Goal: Information Seeking & Learning: Learn about a topic

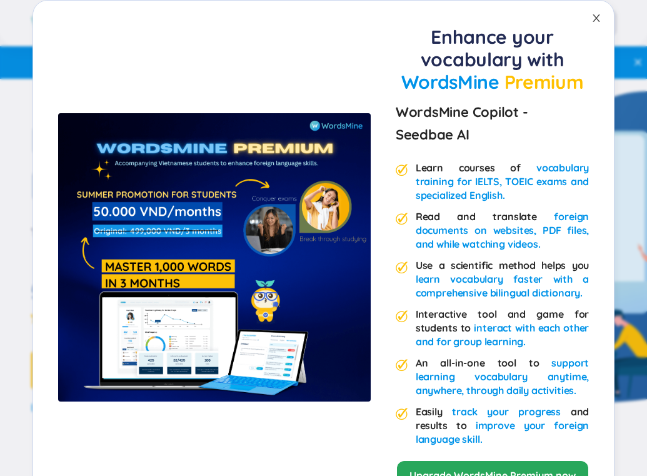
click at [597, 24] on span "Close" at bounding box center [596, 18] width 35 height 35
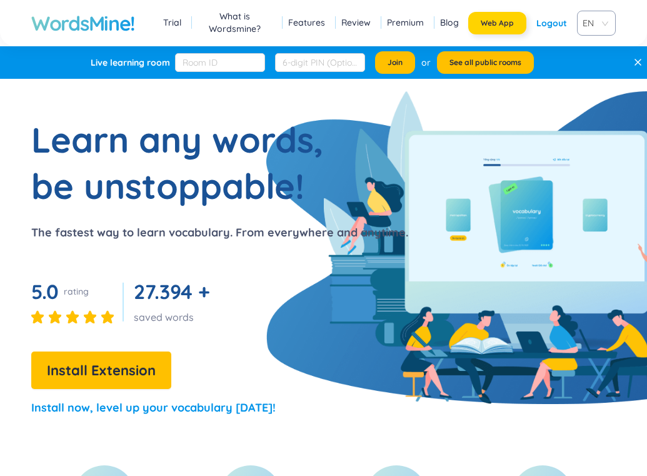
click at [507, 21] on span "Web App" at bounding box center [497, 23] width 33 height 10
click at [460, 60] on span "See all public rooms" at bounding box center [485, 62] width 72 height 10
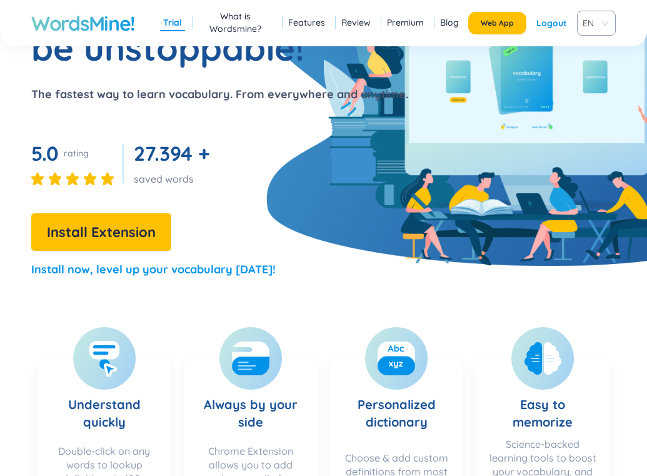
scroll to position [152, 0]
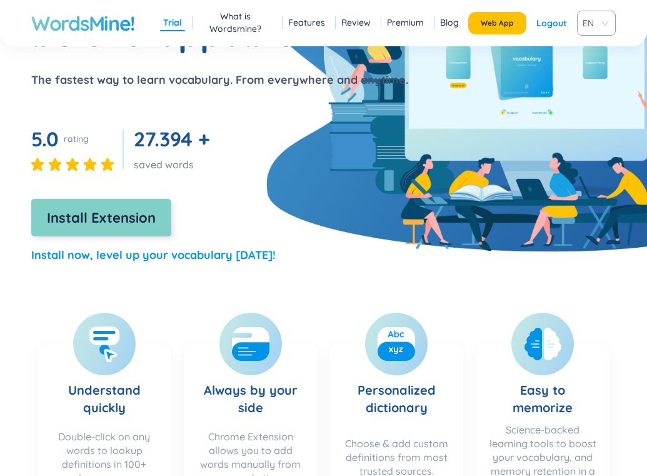
click at [122, 221] on span "Install Extension" at bounding box center [101, 218] width 109 height 22
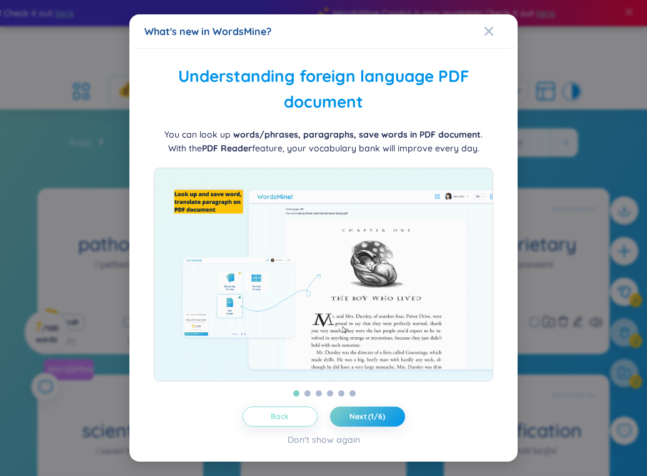
click at [292, 419] on button "Back" at bounding box center [279, 416] width 75 height 20
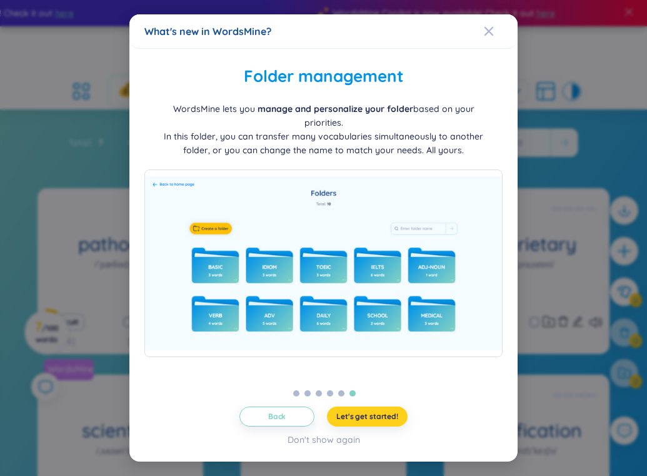
click at [359, 414] on span "Let's get started!" at bounding box center [367, 416] width 62 height 10
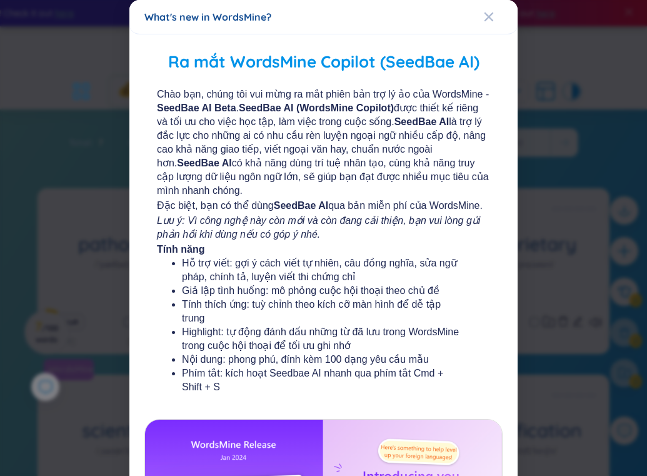
click at [359, 414] on div "Chào bạn, chúng tôi vui mừng ra mắt phiên bản trợ lý ảo của WordsMine - SeedBae…" at bounding box center [323, 347] width 358 height 521
click at [494, 17] on span "Close" at bounding box center [501, 17] width 34 height 34
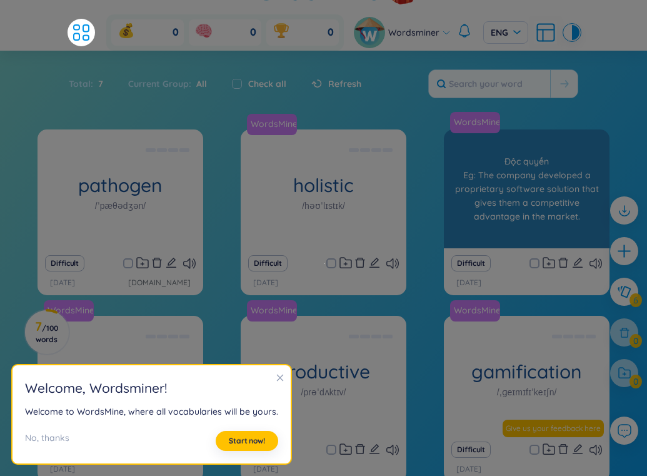
scroll to position [59, 0]
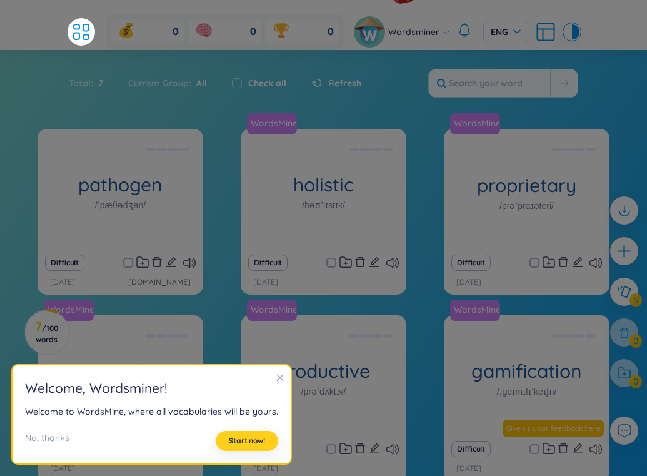
click at [244, 437] on span "Start now!" at bounding box center [247, 441] width 36 height 10
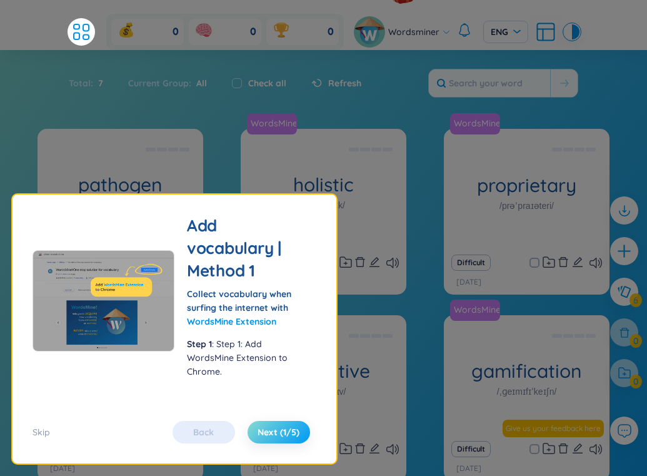
click at [264, 435] on span "Next (1/5)" at bounding box center [278, 432] width 42 height 12
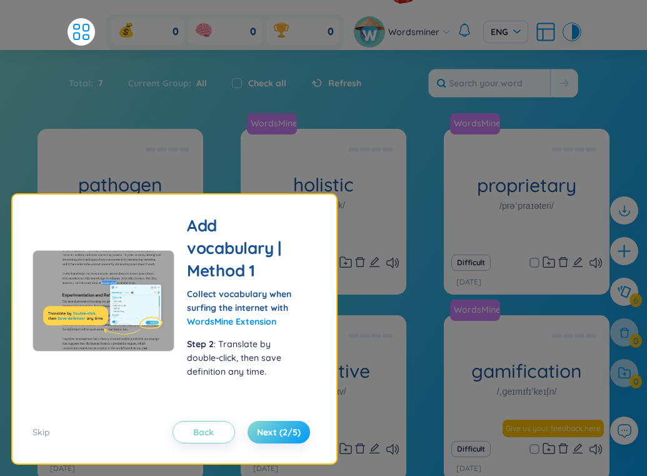
click at [264, 435] on span "Next (2/5)" at bounding box center [279, 432] width 44 height 12
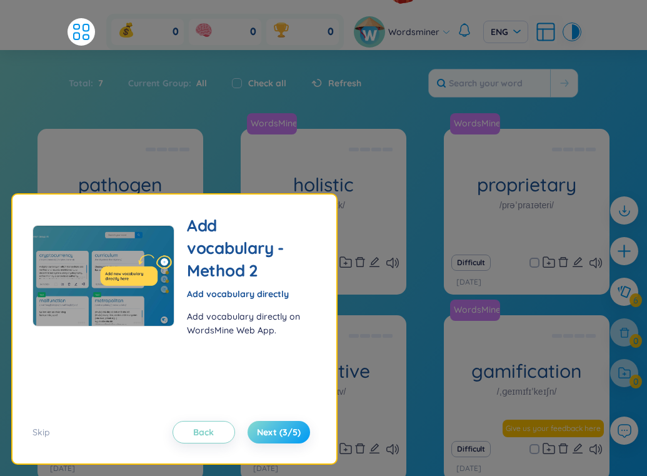
click at [264, 435] on span "Next (3/5)" at bounding box center [279, 432] width 44 height 12
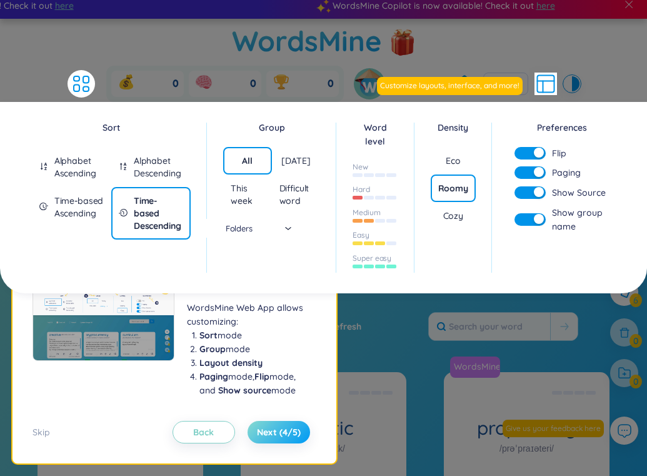
scroll to position [0, 0]
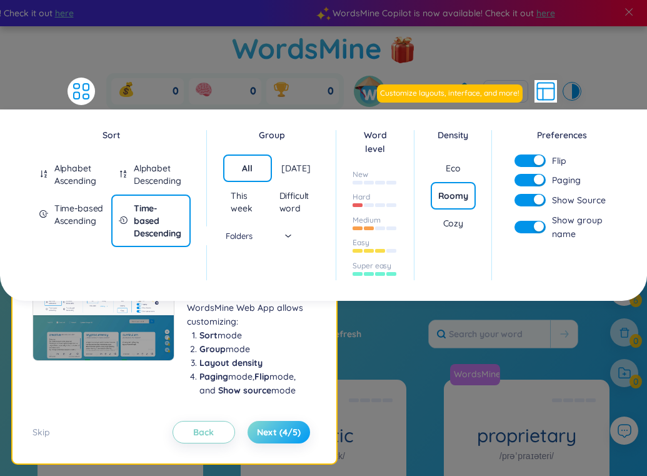
click at [293, 432] on span "Next (4/5)" at bounding box center [279, 432] width 44 height 12
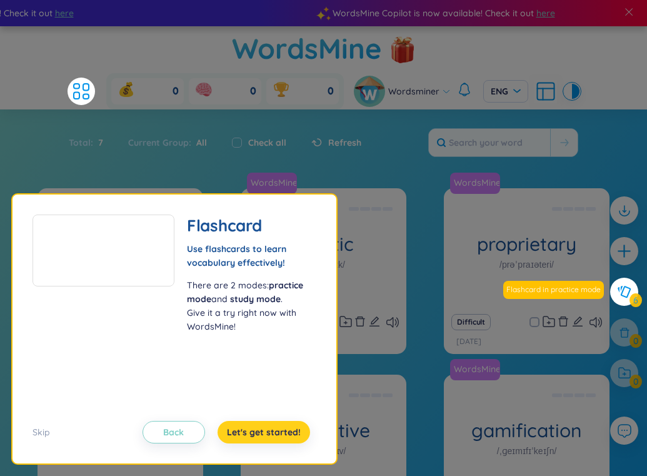
click at [284, 436] on span "Let's get started!" at bounding box center [264, 432] width 74 height 12
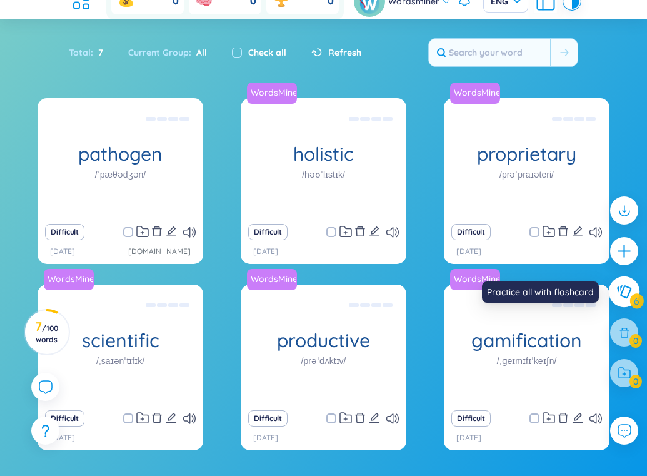
click at [630, 296] on icon at bounding box center [623, 292] width 15 height 14
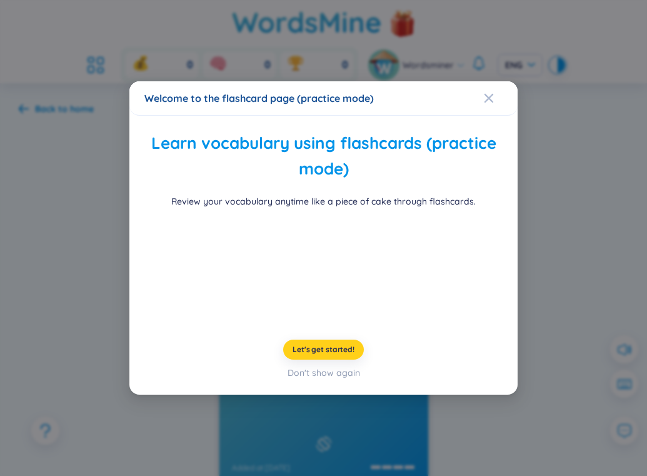
click at [331, 354] on span "Let's get started!" at bounding box center [323, 349] width 62 height 10
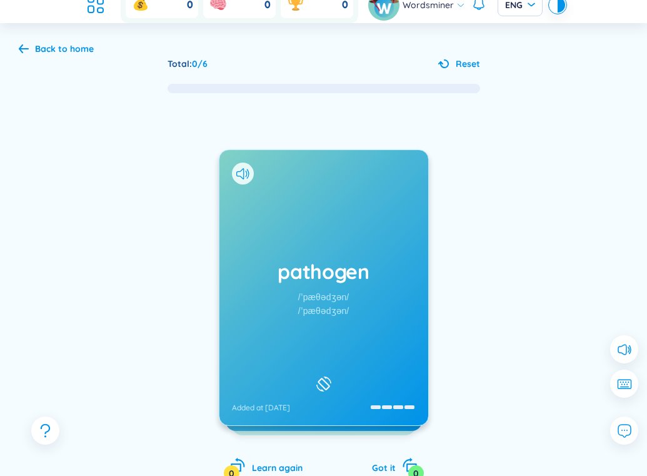
scroll to position [97, 0]
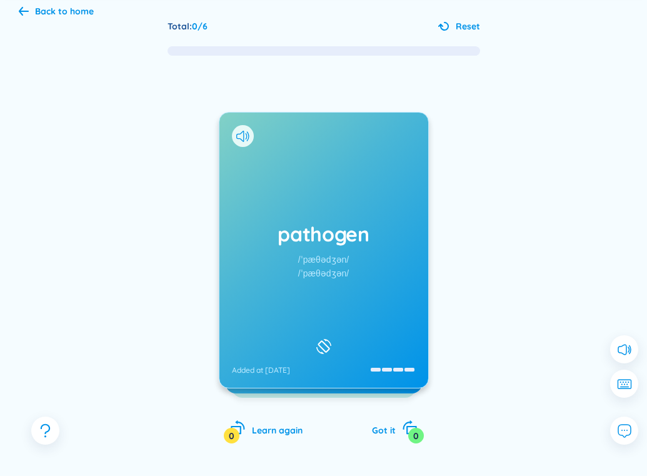
click at [357, 298] on div "pathogen /ˈpæθədʒən/ /ˈpæθədʒən/ Added at 17/8/2025" at bounding box center [323, 249] width 209 height 275
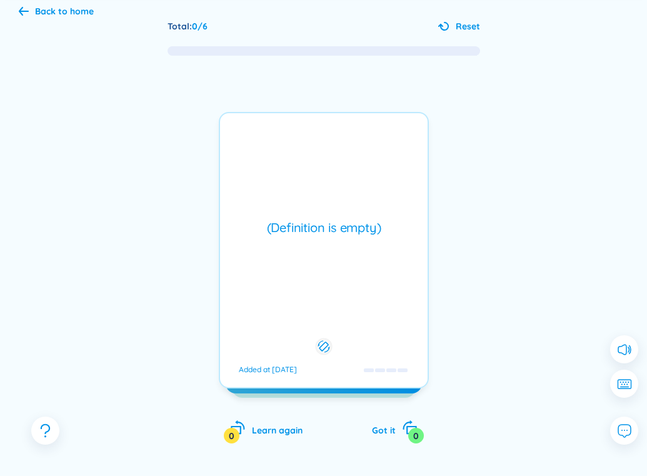
click at [357, 298] on div "(Definition is empty) Added at 17/8/2025" at bounding box center [324, 250] width 210 height 276
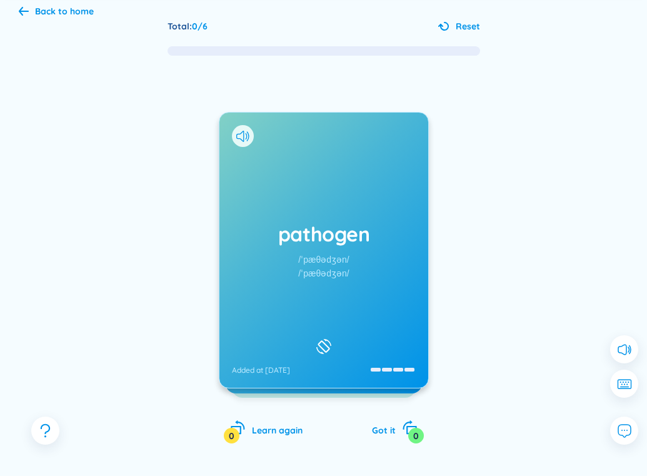
click at [479, 352] on div at bounding box center [530, 290] width 187 height 250
click at [271, 197] on div "pathogen /ˈpæθədʒən/ /ˈpæθədʒən/ Added at 17/8/2025" at bounding box center [323, 249] width 209 height 275
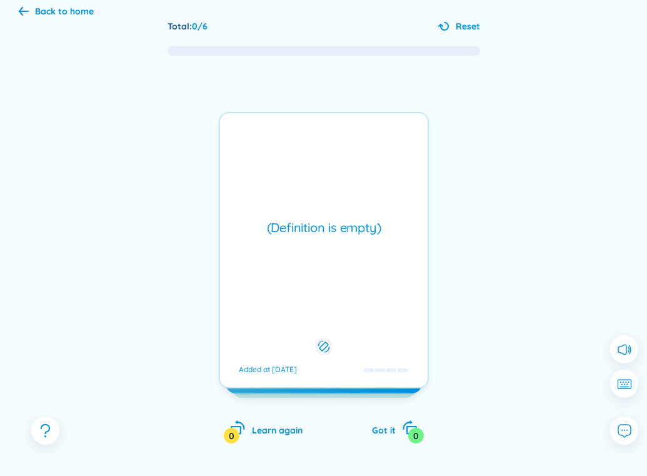
click at [321, 339] on icon at bounding box center [323, 346] width 12 height 15
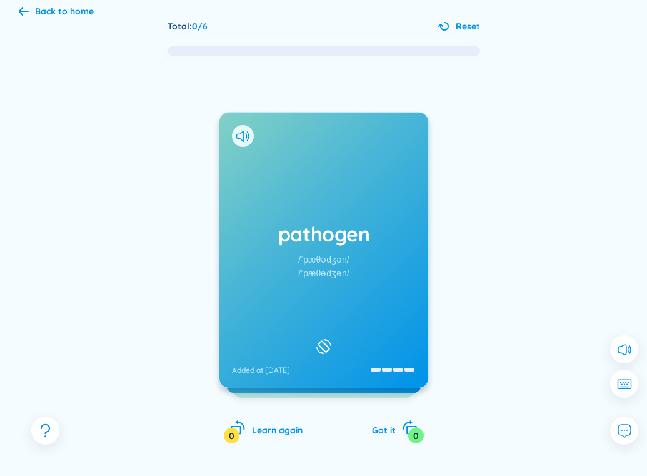
scroll to position [90, 0]
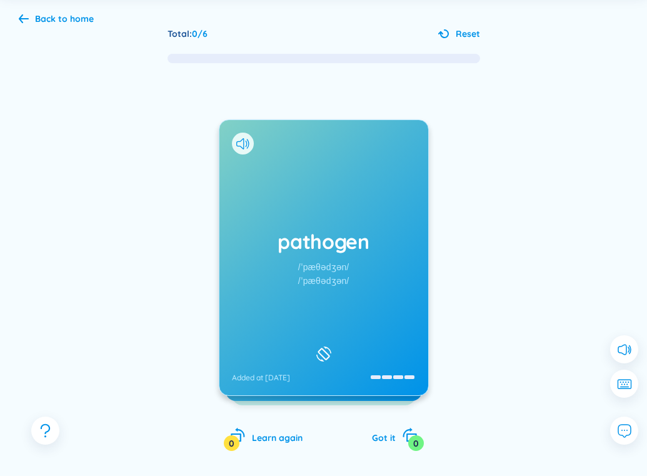
click at [316, 348] on icon at bounding box center [323, 353] width 19 height 15
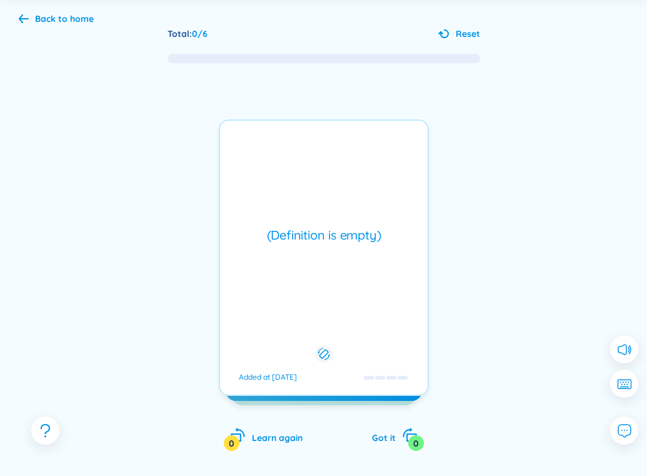
click at [324, 351] on icon at bounding box center [323, 353] width 12 height 15
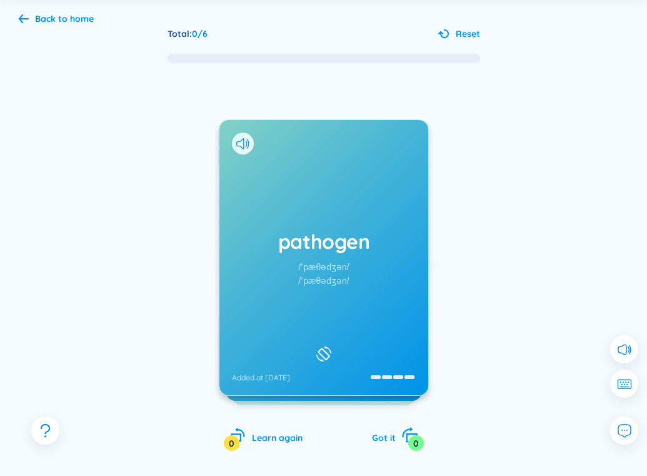
click at [407, 436] on icon "rotate-right" at bounding box center [409, 434] width 17 height 17
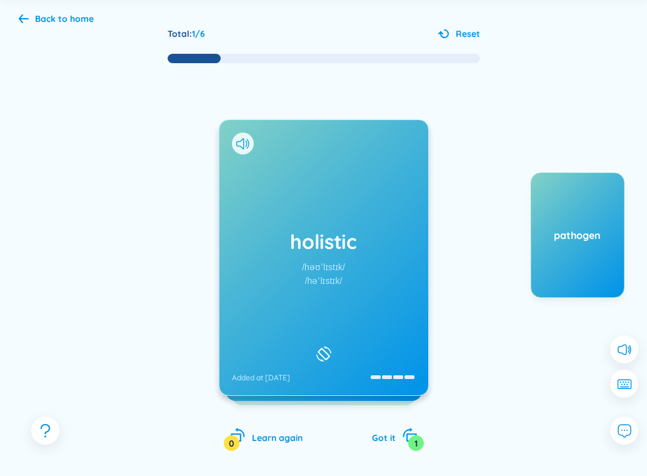
click at [304, 254] on h1 "holistic" at bounding box center [324, 240] width 184 height 27
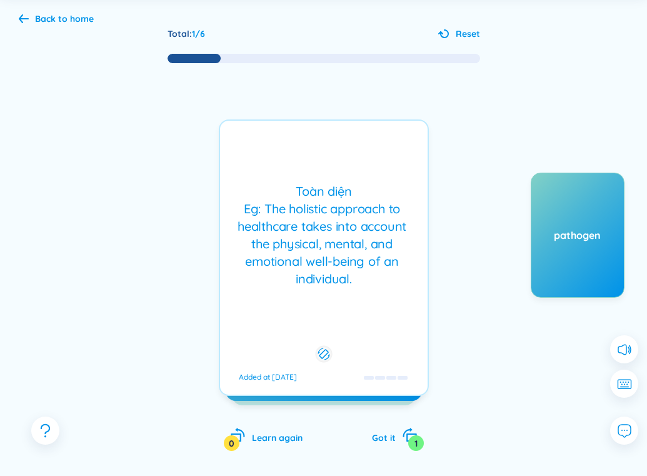
click at [348, 261] on div "Toàn diện Eg: The holistic approach to healthcare takes into account the physic…" at bounding box center [323, 234] width 195 height 105
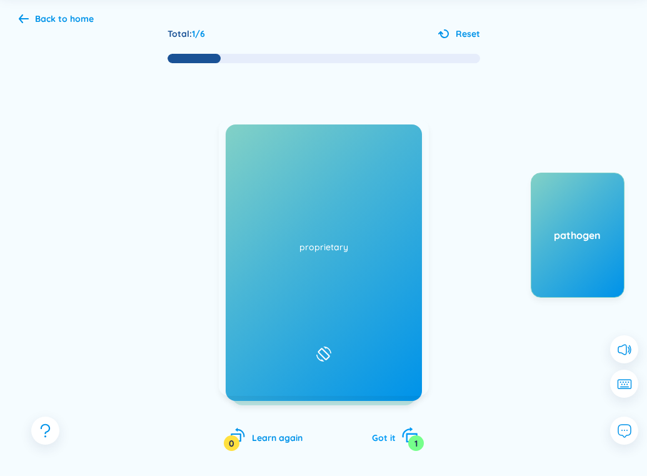
click at [403, 441] on icon "rotate-right" at bounding box center [409, 434] width 17 height 17
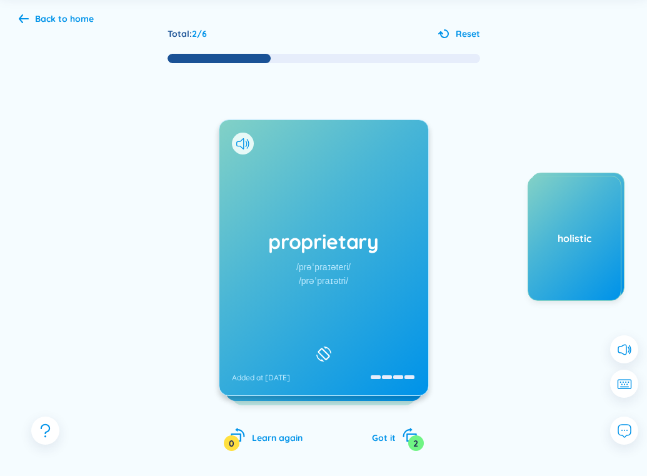
click at [335, 236] on h1 "proprietary" at bounding box center [324, 240] width 184 height 27
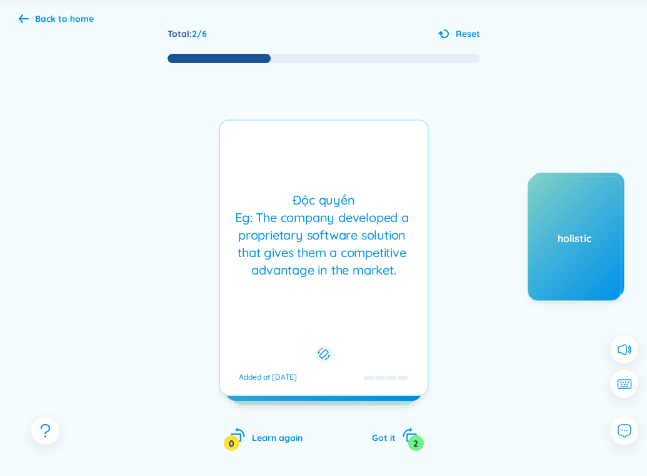
click at [335, 236] on div "Độc quyền Eg: The company developed a proprietary software solution that gives …" at bounding box center [323, 234] width 195 height 87
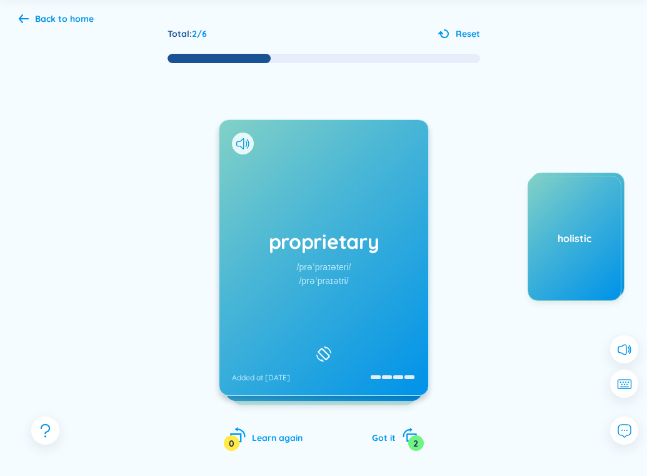
click at [240, 439] on icon "rotate-left" at bounding box center [235, 437] width 11 height 9
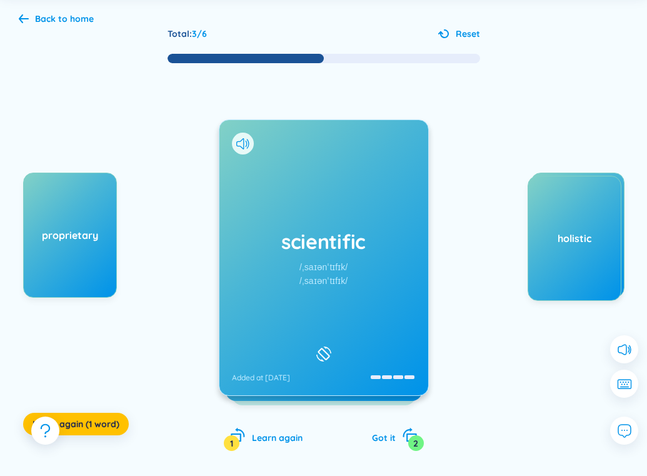
click at [317, 271] on div "/ˌsaɪənˈtɪfɪk/" at bounding box center [323, 267] width 48 height 14
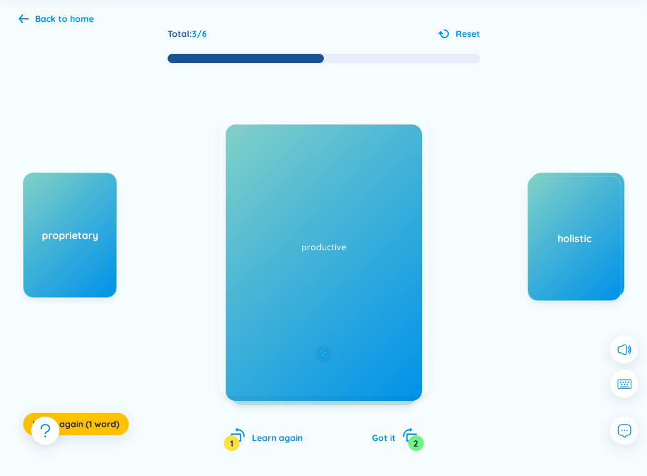
click at [288, 225] on div "Có tính khoa học Eg: The scientist conducted a series of scientific experiments…" at bounding box center [323, 234] width 195 height 87
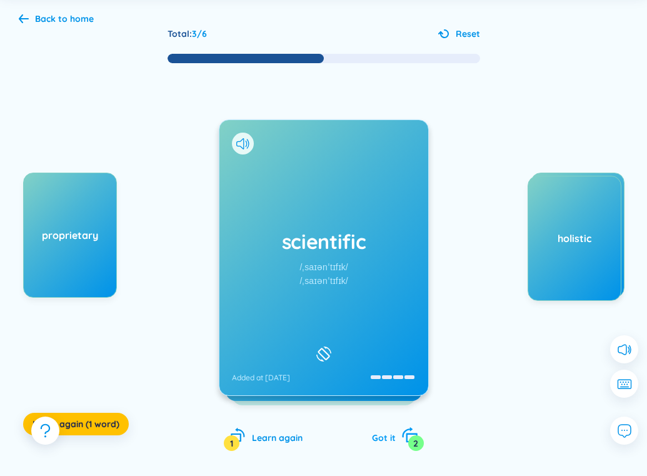
click at [402, 437] on icon "rotate-right" at bounding box center [409, 434] width 17 height 17
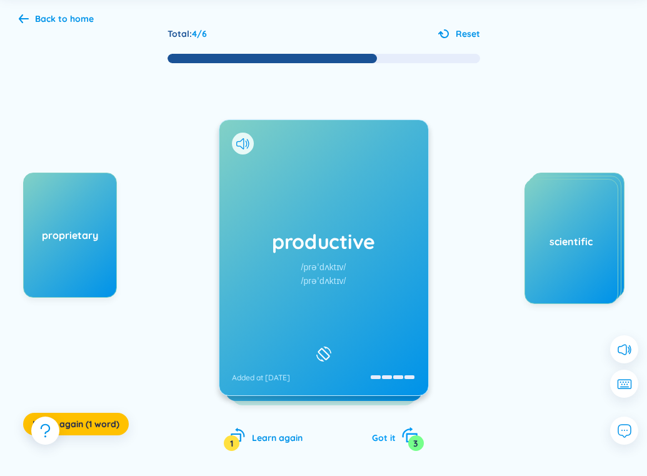
click at [402, 437] on icon "rotate-right" at bounding box center [409, 434] width 17 height 17
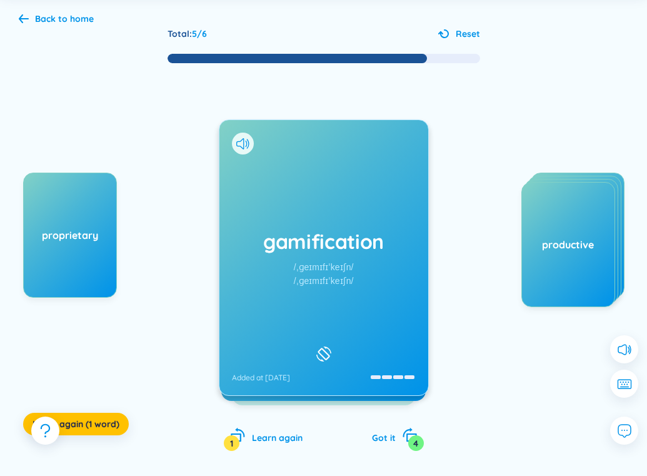
click at [310, 254] on h1 "gamification" at bounding box center [324, 240] width 184 height 27
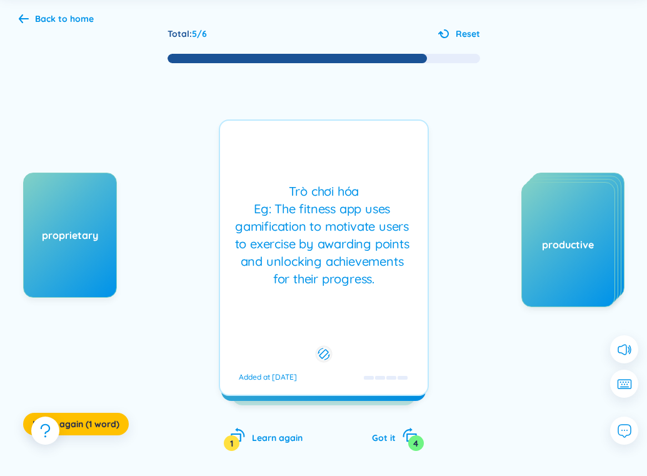
click at [310, 254] on div "Trò chơi hóa Eg: The fitness app uses gamification to motivate users to exercis…" at bounding box center [323, 234] width 195 height 105
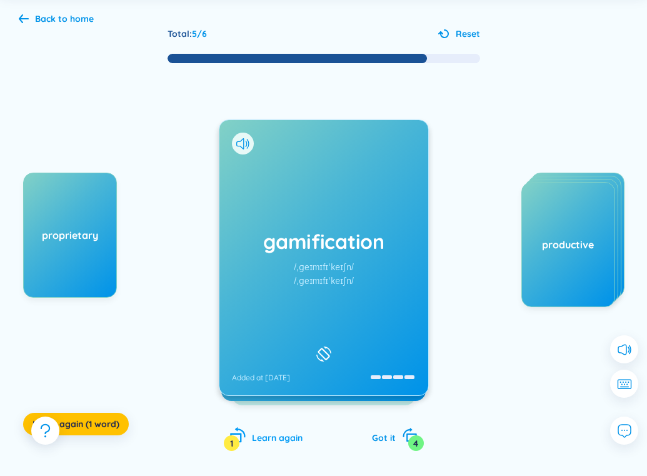
click at [243, 436] on icon "rotate-left" at bounding box center [237, 434] width 17 height 17
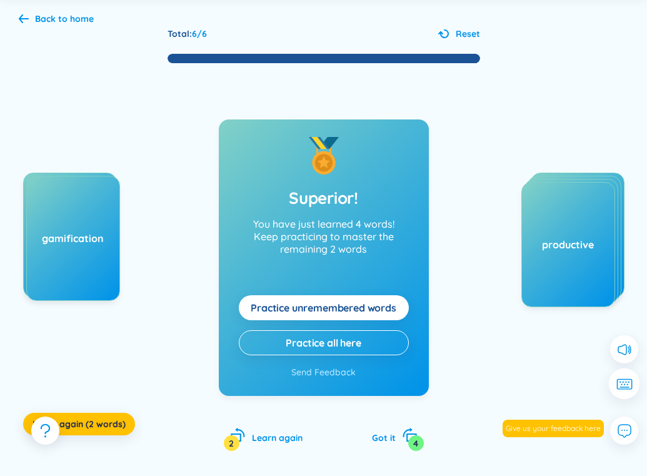
click at [624, 377] on button at bounding box center [624, 383] width 31 height 31
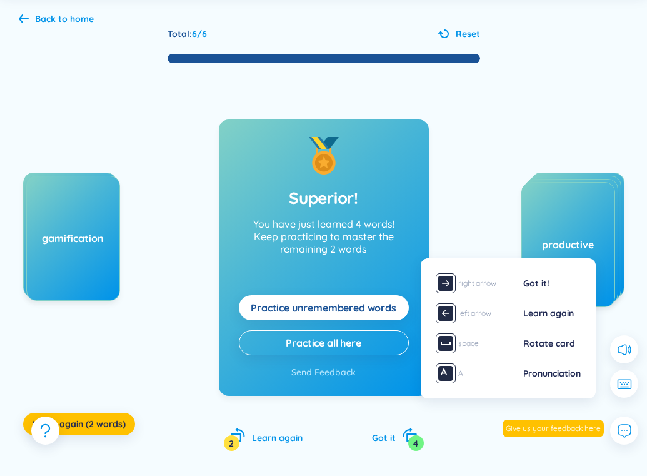
click at [469, 237] on div "pathogen holistic scientific productive" at bounding box center [530, 297] width 187 height 250
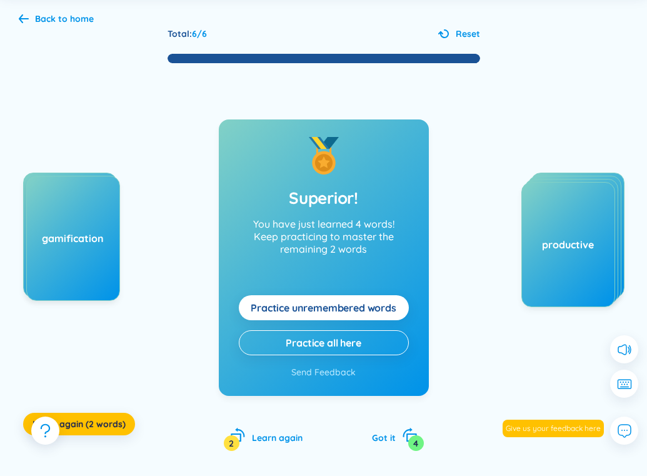
click at [79, 17] on div "Back to home" at bounding box center [64, 19] width 59 height 14
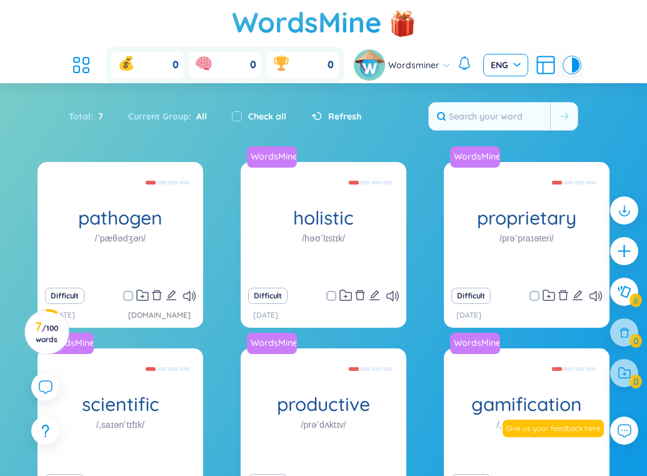
click at [509, 64] on span "ENG" at bounding box center [506, 65] width 30 height 12
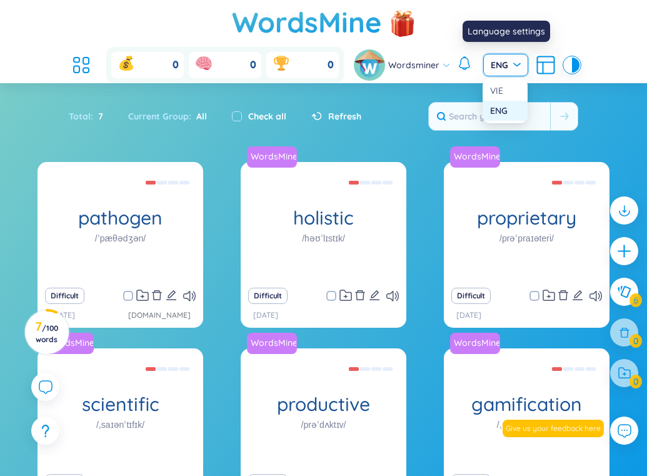
click at [509, 64] on span "ENG" at bounding box center [506, 65] width 30 height 12
click at [506, 64] on span "ENG" at bounding box center [506, 65] width 30 height 12
click at [505, 87] on div "VIE" at bounding box center [505, 91] width 30 height 14
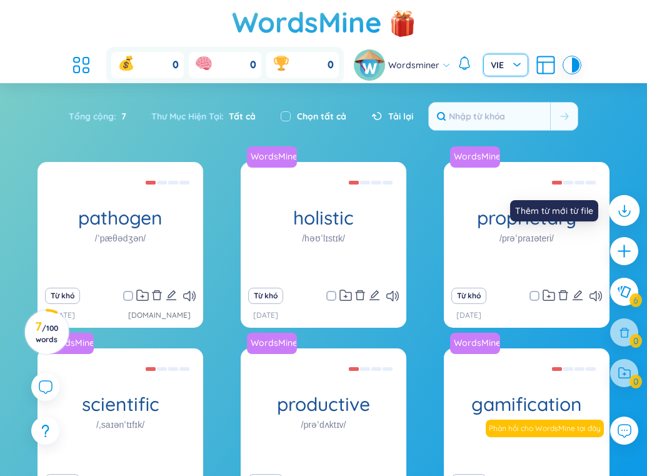
click at [626, 216] on icon at bounding box center [624, 210] width 16 height 16
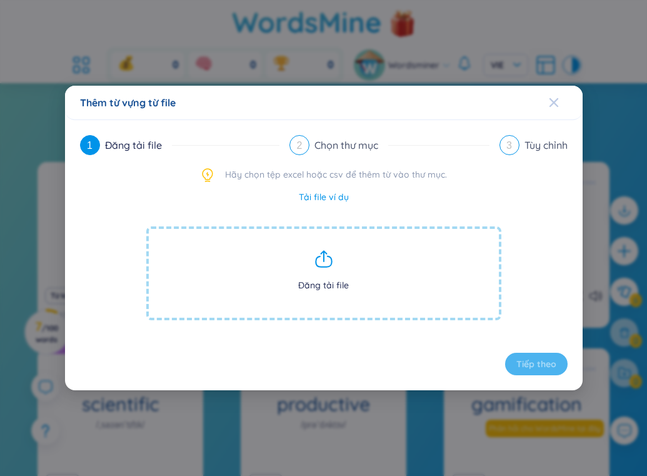
click at [551, 112] on div "Close" at bounding box center [554, 103] width 10 height 34
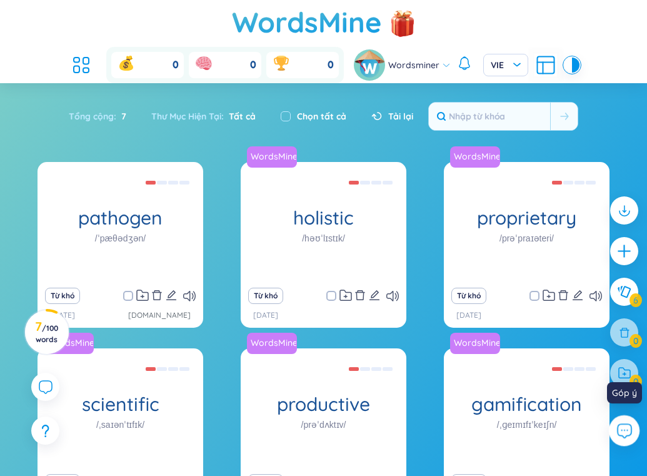
click at [614, 436] on button at bounding box center [624, 430] width 31 height 31
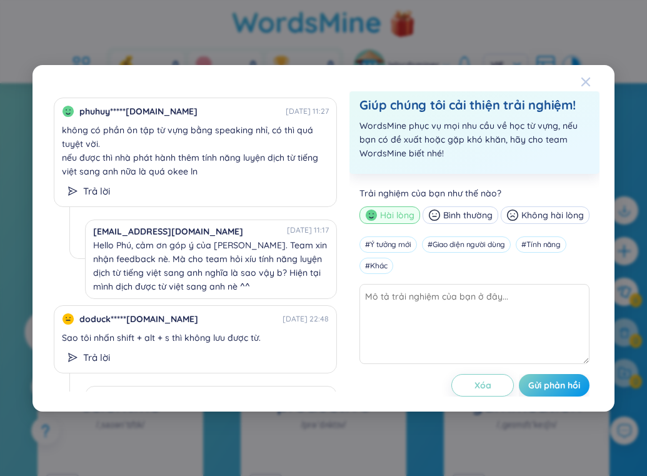
click at [590, 77] on icon "Close" at bounding box center [586, 82] width 10 height 10
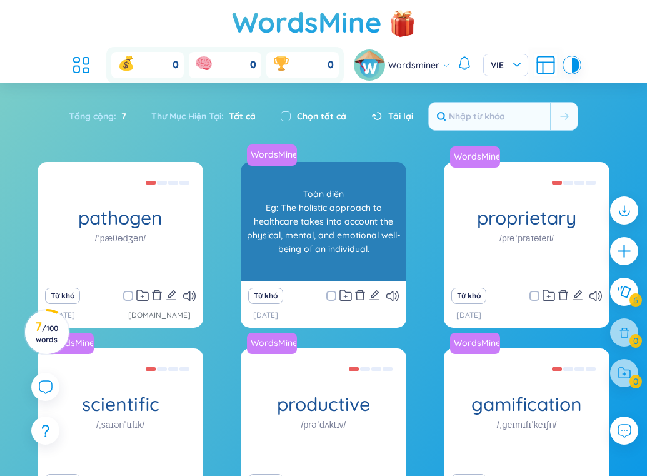
scroll to position [142, 0]
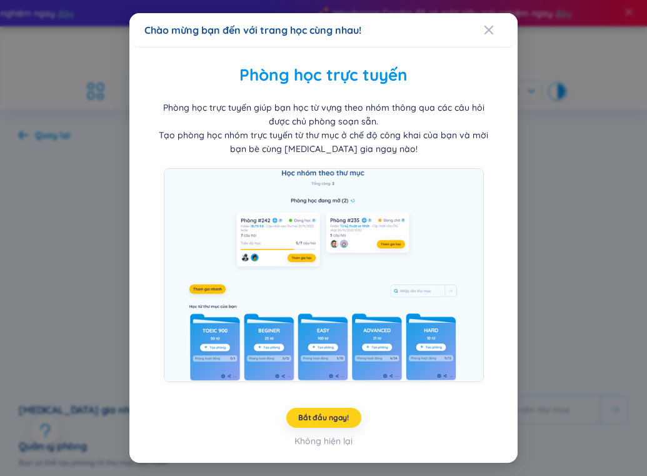
click at [327, 416] on span "Bắt đầu ngay!" at bounding box center [323, 417] width 51 height 10
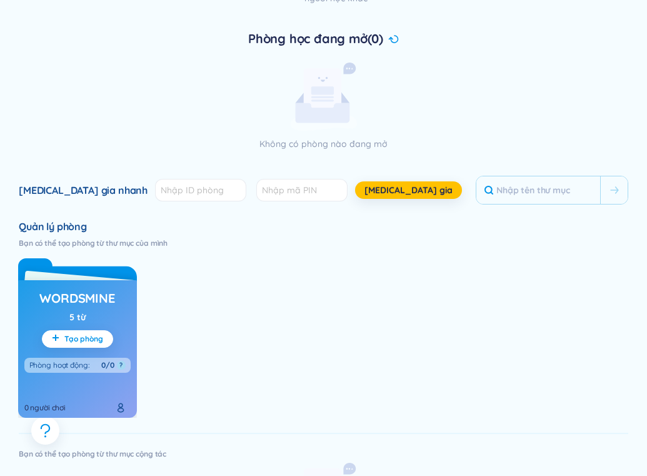
scroll to position [229, 0]
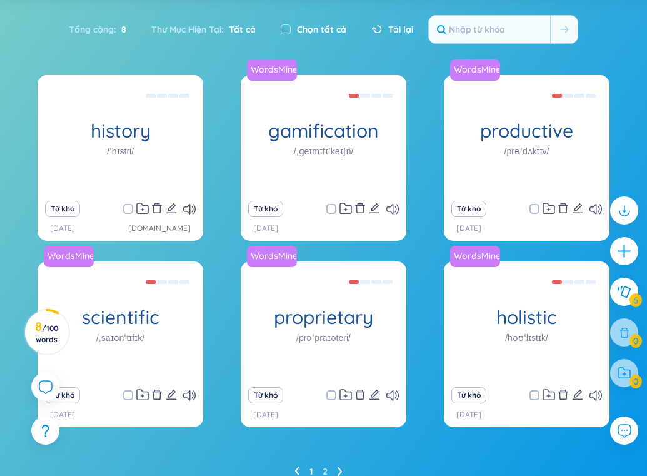
scroll to position [117, 0]
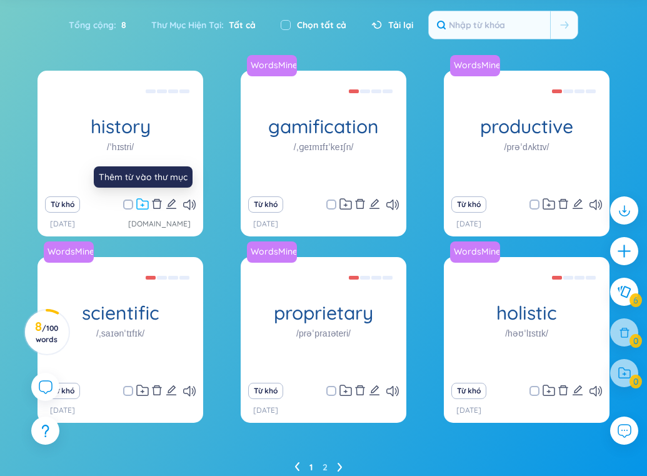
click at [142, 200] on icon at bounding box center [142, 204] width 12 height 12
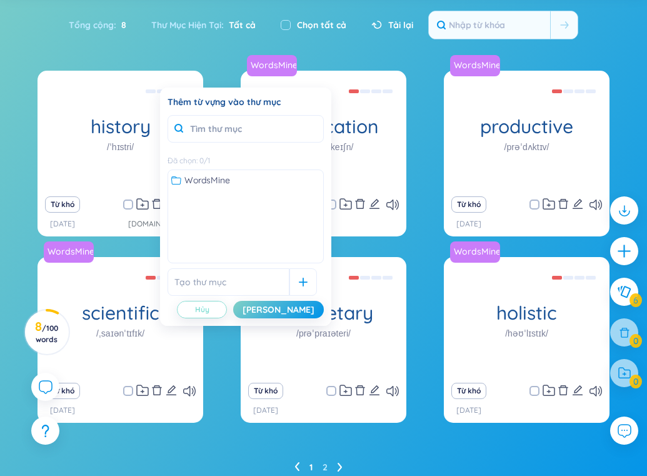
click at [209, 310] on span "Hủy" at bounding box center [202, 309] width 14 height 10
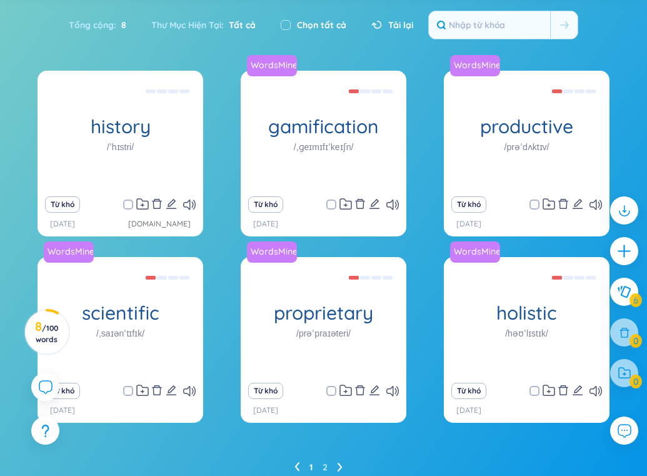
click at [127, 202] on span at bounding box center [128, 204] width 10 height 10
click at [129, 202] on input "checkbox" at bounding box center [134, 204] width 10 height 10
click at [129, 204] on input "checkbox" at bounding box center [134, 204] width 10 height 10
checkbox input "false"
click at [153, 206] on icon "delete" at bounding box center [156, 204] width 9 height 10
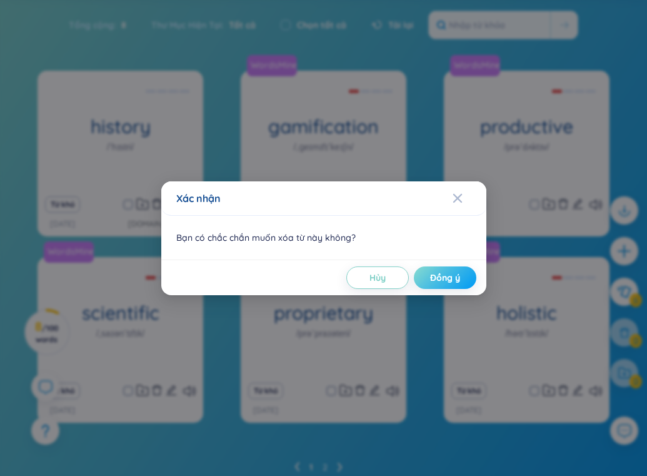
click at [442, 284] on button "Đồng ý" at bounding box center [445, 277] width 62 height 22
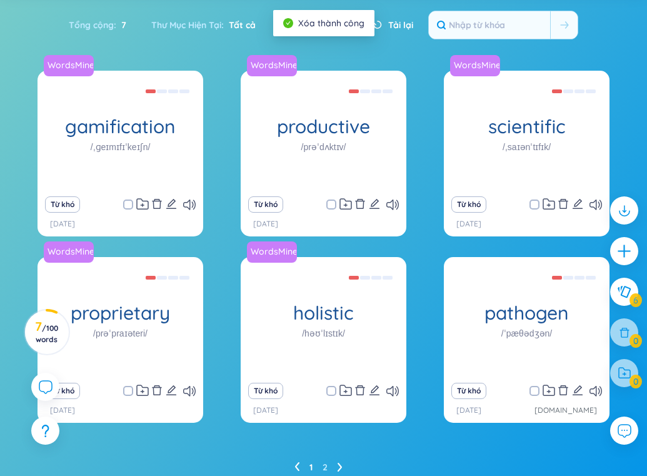
click at [622, 371] on div at bounding box center [624, 373] width 28 height 28
click at [629, 384] on div at bounding box center [624, 373] width 28 height 28
click at [287, 24] on input "checkbox" at bounding box center [286, 25] width 10 height 10
checkbox input "true"
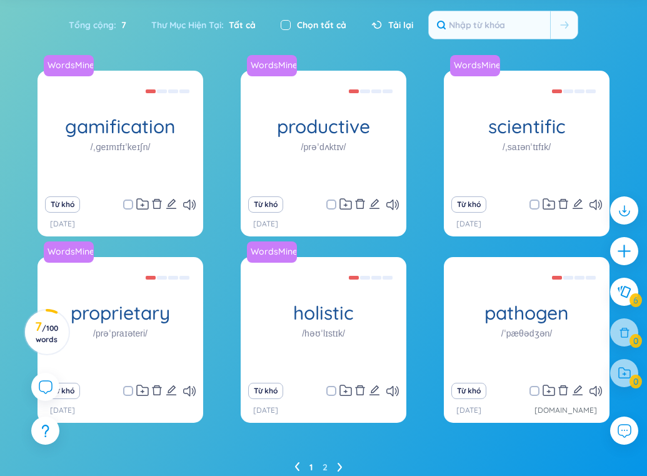
checkbox input "true"
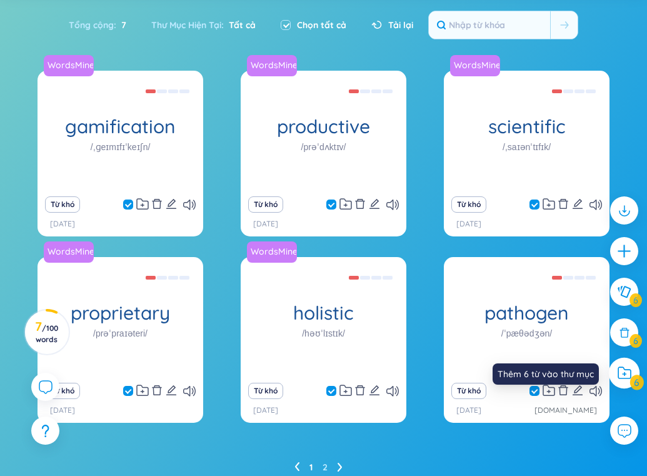
click at [627, 379] on div at bounding box center [624, 372] width 31 height 31
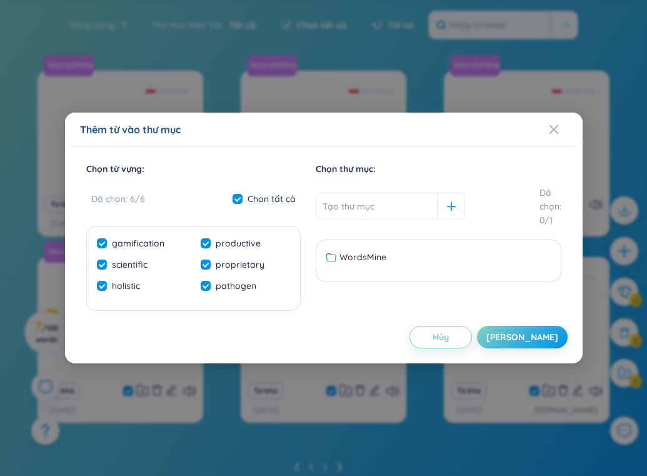
click at [328, 210] on input "text" at bounding box center [377, 205] width 122 height 27
type input "17/8"
click at [534, 339] on div "Lưu" at bounding box center [522, 337] width 72 height 14
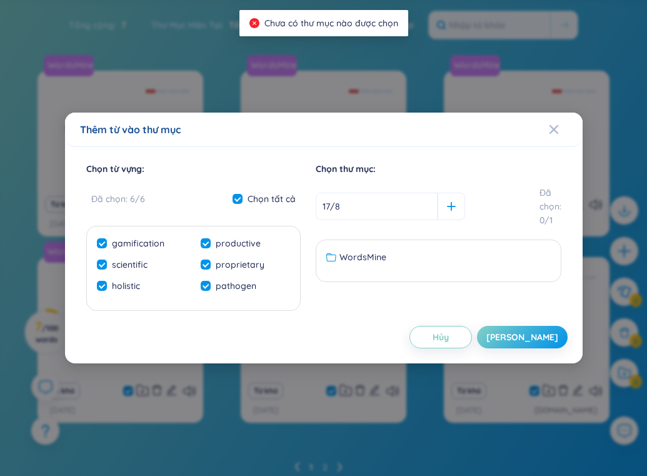
click at [379, 212] on input "17/8" at bounding box center [377, 205] width 122 height 27
click at [410, 253] on div "WordsMine" at bounding box center [438, 257] width 224 height 14
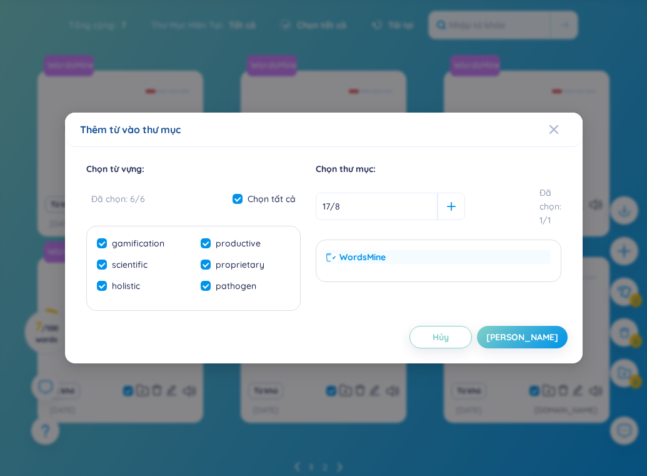
click at [441, 256] on div "WordsMine" at bounding box center [438, 257] width 224 height 14
click at [437, 214] on div at bounding box center [450, 205] width 27 height 27
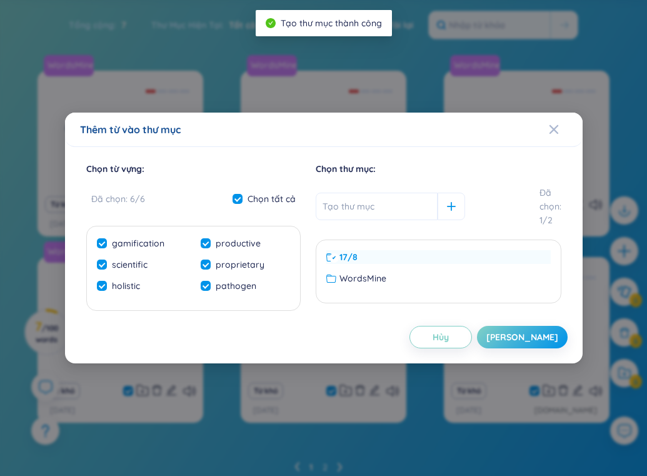
click at [356, 253] on span "17/8" at bounding box center [348, 257] width 18 height 14
click at [357, 255] on div "17/8" at bounding box center [438, 257] width 224 height 14
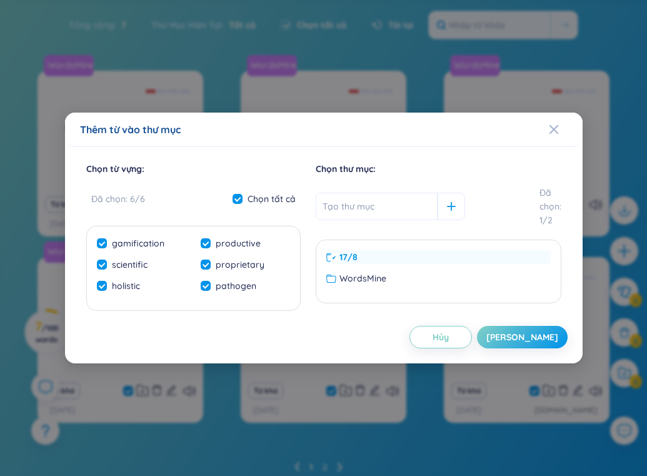
click at [412, 253] on div "17/8" at bounding box center [438, 257] width 224 height 14
click at [367, 259] on div "17/8" at bounding box center [438, 257] width 224 height 14
click at [444, 261] on div "17/8" at bounding box center [438, 257] width 224 height 14
click at [525, 331] on button "Lưu" at bounding box center [522, 337] width 91 height 22
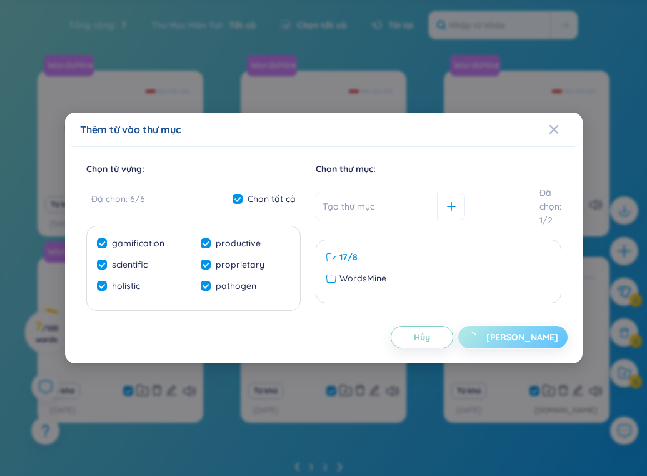
checkbox input "false"
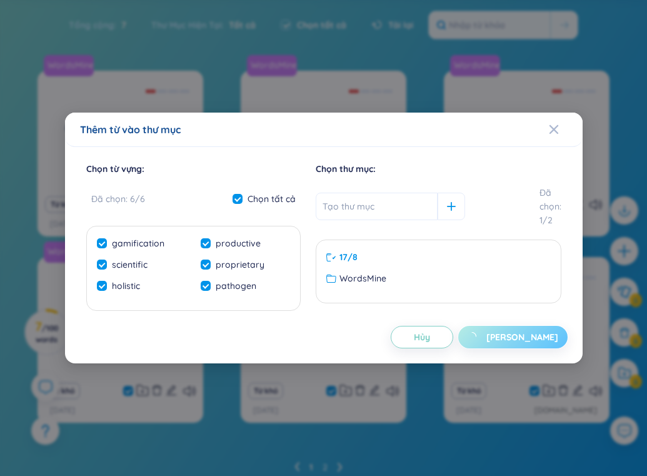
checkbox input "false"
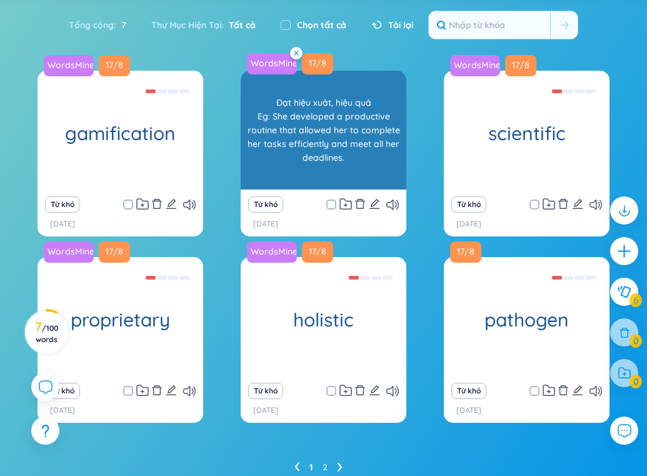
click at [301, 51] on span at bounding box center [296, 53] width 12 height 12
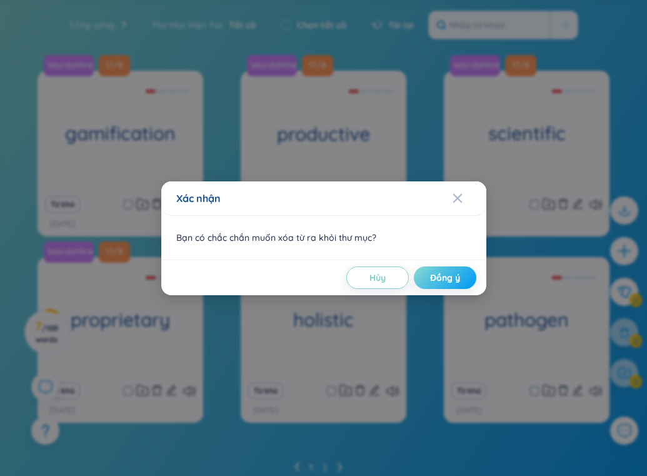
click at [454, 281] on span "Đồng ý" at bounding box center [445, 277] width 30 height 12
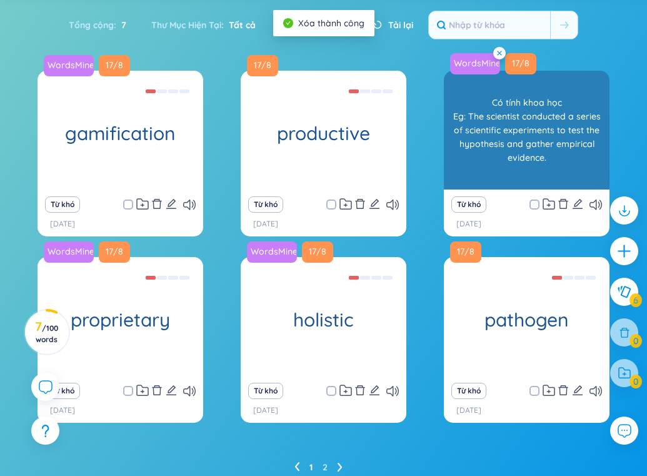
click at [501, 55] on span at bounding box center [499, 53] width 12 height 12
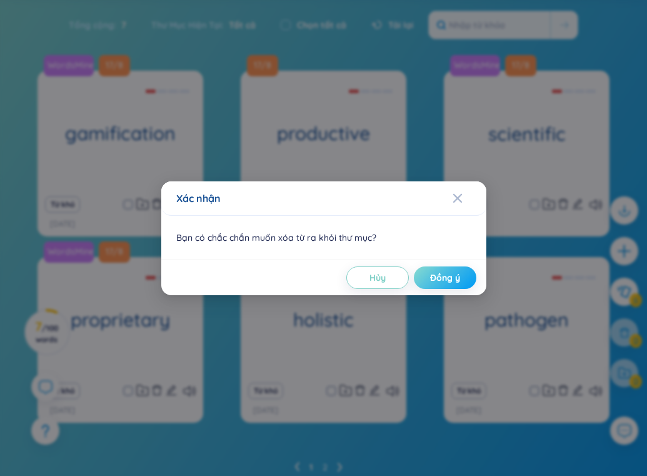
click at [447, 271] on span "Đồng ý" at bounding box center [445, 277] width 30 height 12
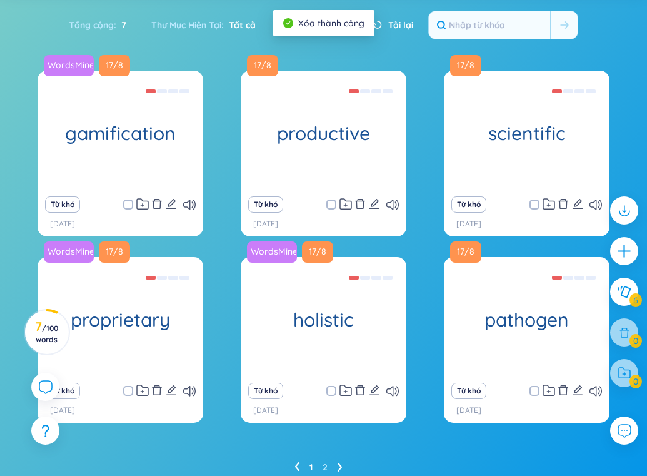
click at [619, 376] on div at bounding box center [624, 373] width 28 height 28
click at [627, 377] on div at bounding box center [624, 373] width 28 height 28
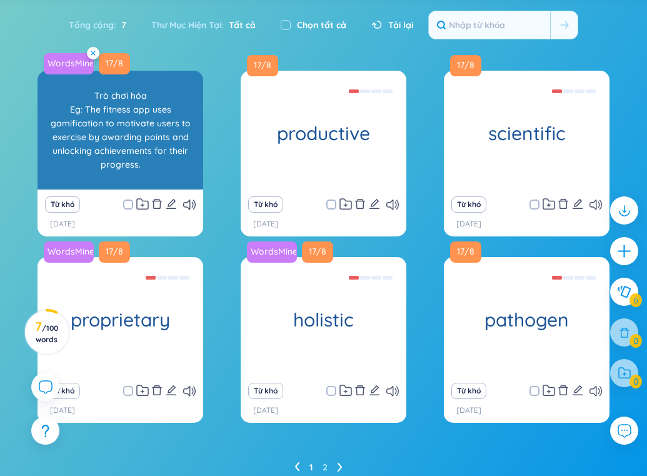
click at [96, 49] on span at bounding box center [93, 53] width 12 height 12
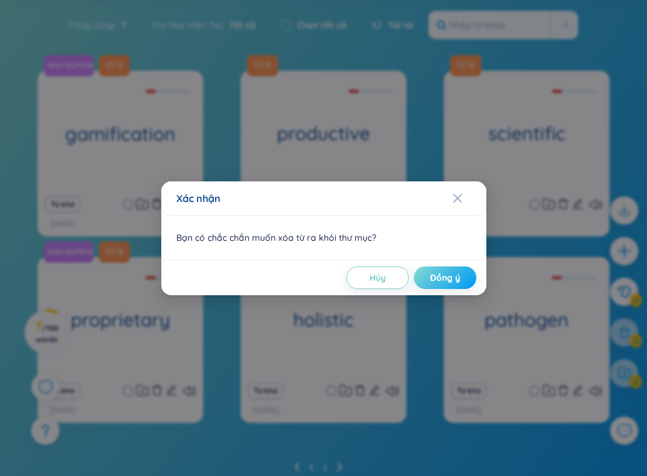
click at [432, 283] on span "Đồng ý" at bounding box center [445, 277] width 30 height 12
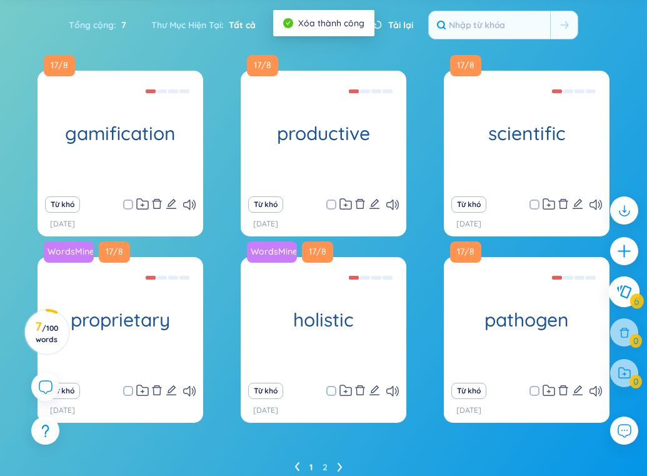
click at [623, 296] on icon at bounding box center [624, 291] width 14 height 13
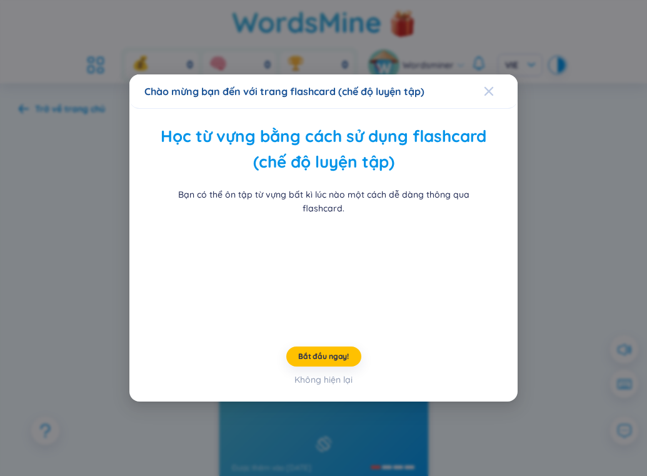
click at [491, 74] on div "Close" at bounding box center [489, 91] width 10 height 34
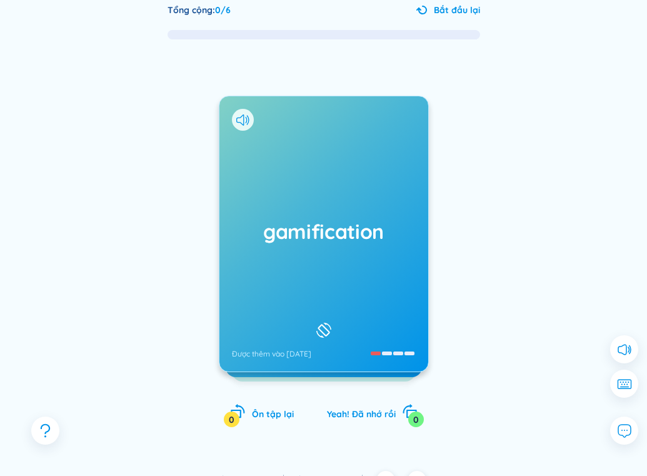
scroll to position [134, 0]
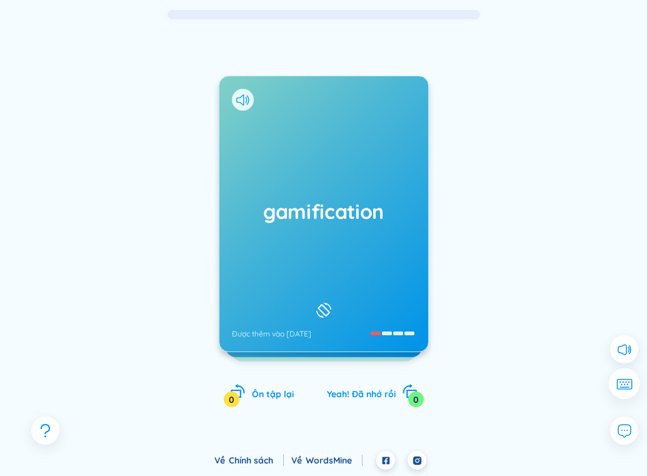
click at [624, 381] on button at bounding box center [624, 383] width 31 height 31
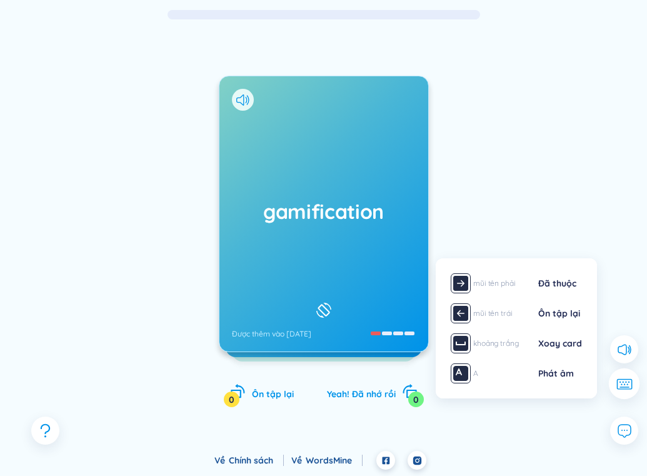
click at [623, 378] on icon at bounding box center [624, 383] width 16 height 11
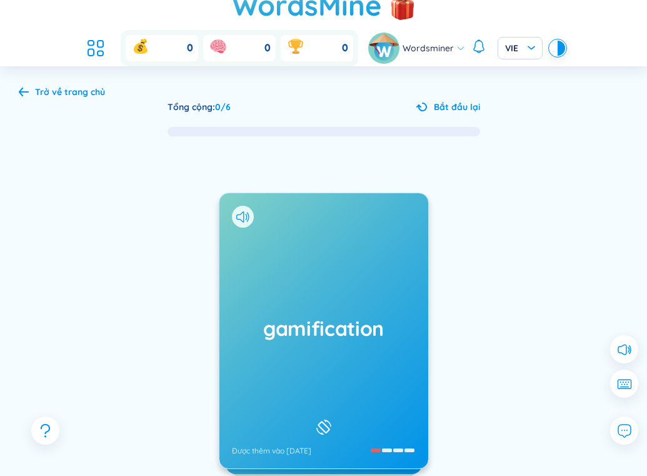
scroll to position [0, 0]
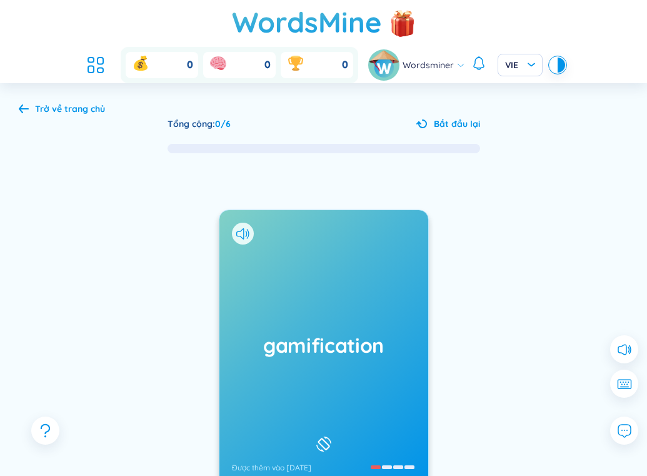
click at [34, 98] on div "Trở về trang chủ Tổng cộng : 0 / 6 Bắt đầu lại gamification Được thêm vào 17/8/…" at bounding box center [323, 333] width 647 height 501
click at [27, 104] on icon at bounding box center [24, 108] width 10 height 9
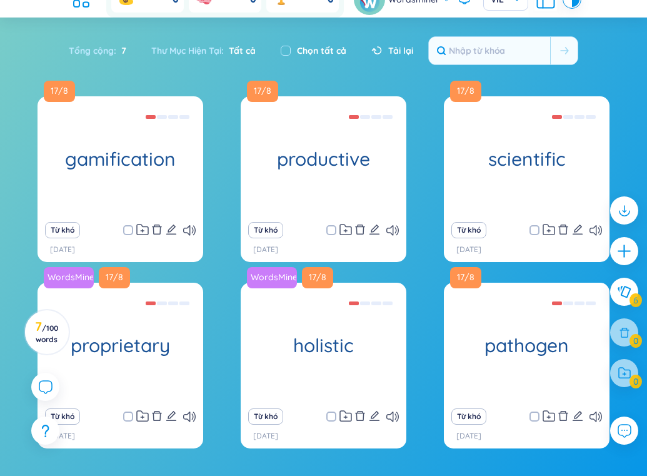
scroll to position [142, 0]
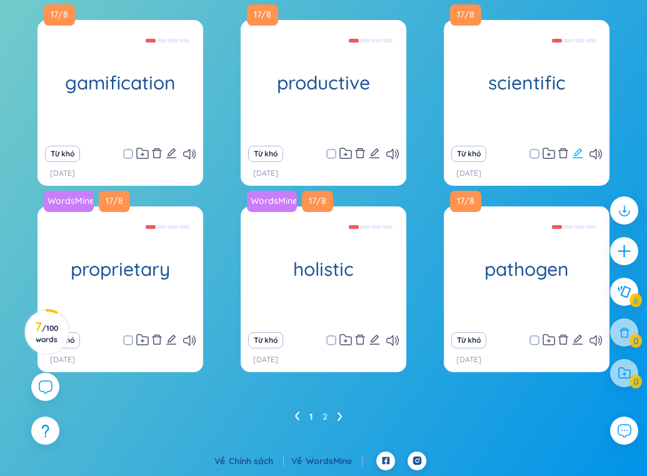
click at [577, 154] on icon "edit" at bounding box center [577, 152] width 11 height 11
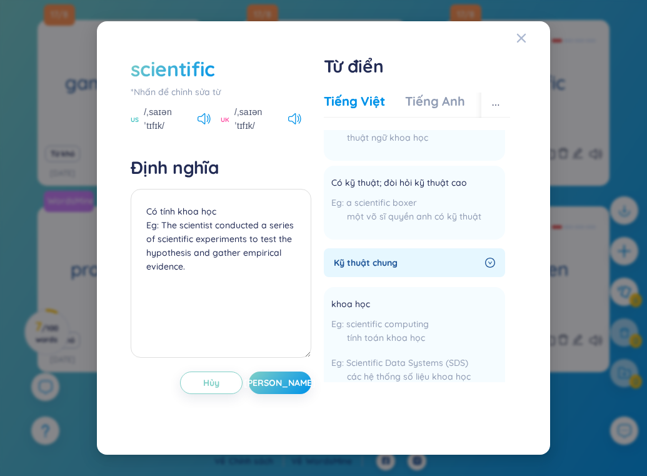
scroll to position [0, 0]
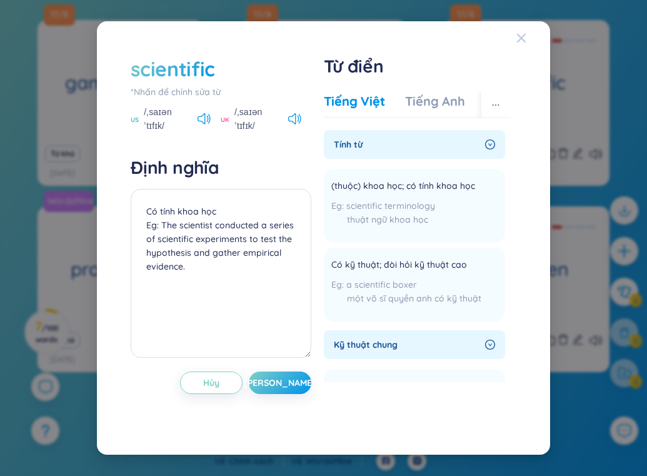
click at [523, 36] on icon "Close" at bounding box center [521, 38] width 9 height 9
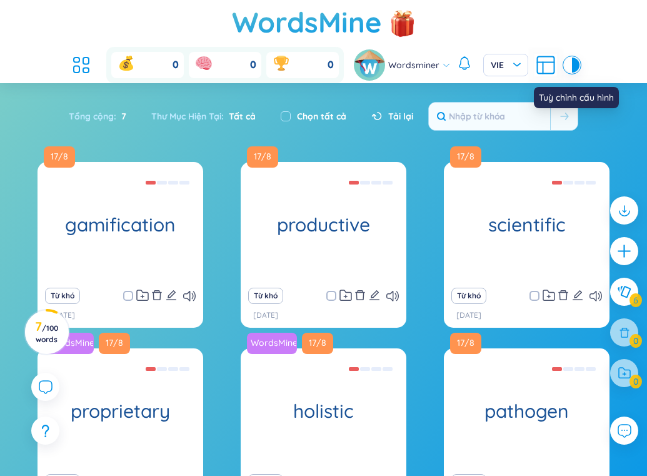
click at [547, 65] on icon at bounding box center [545, 65] width 22 height 22
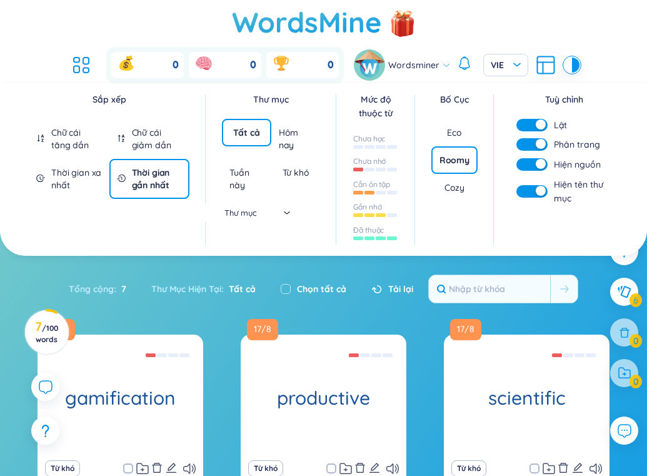
click at [454, 192] on div "Cozy" at bounding box center [454, 187] width 20 height 12
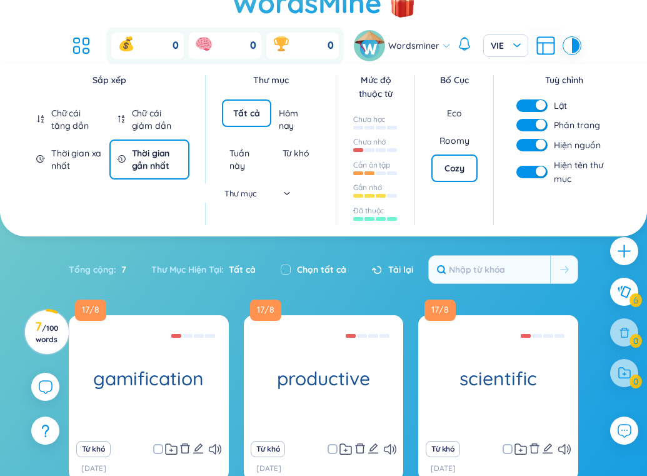
scroll to position [27, 0]
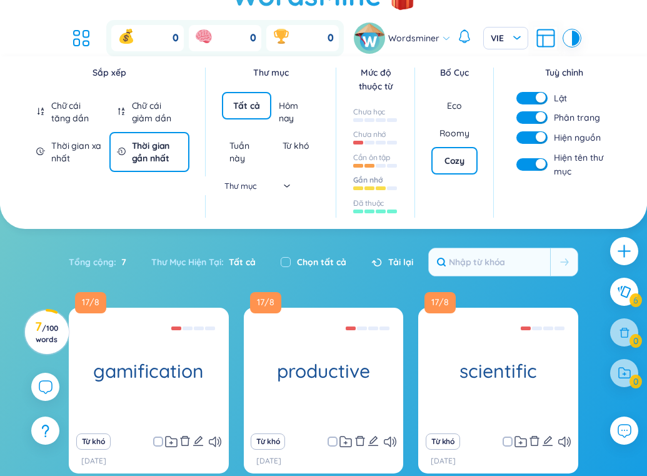
click at [374, 190] on div at bounding box center [375, 187] width 45 height 14
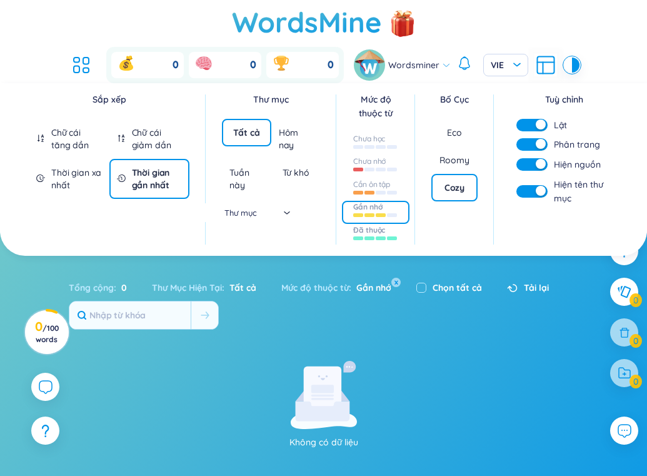
click at [385, 235] on div at bounding box center [375, 237] width 45 height 14
click at [376, 126] on div "Mức độ thuộc từ Chưa học Chưa nhớ Cần ôn tập Gần nhớ Đã thuộc x" at bounding box center [375, 169] width 46 height 154
click at [376, 132] on div "Mức độ thuộc từ Chưa học Chưa nhớ Cần ôn tập Gần nhớ Đã thuộc x" at bounding box center [375, 169] width 46 height 154
click at [376, 138] on div "Chưa học" at bounding box center [369, 139] width 32 height 10
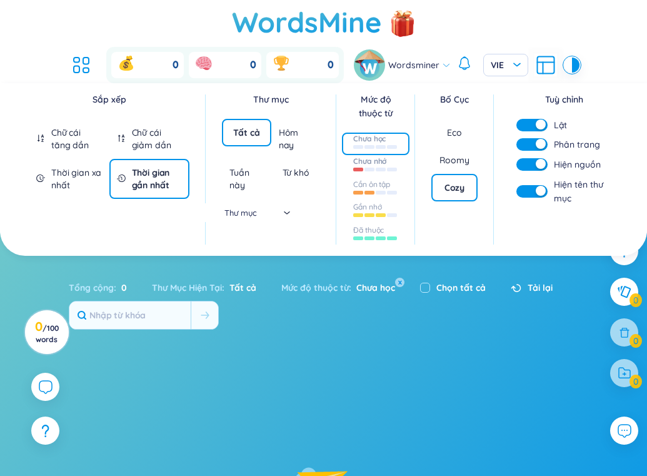
click at [380, 163] on div "Chưa nhớ" at bounding box center [369, 161] width 33 height 10
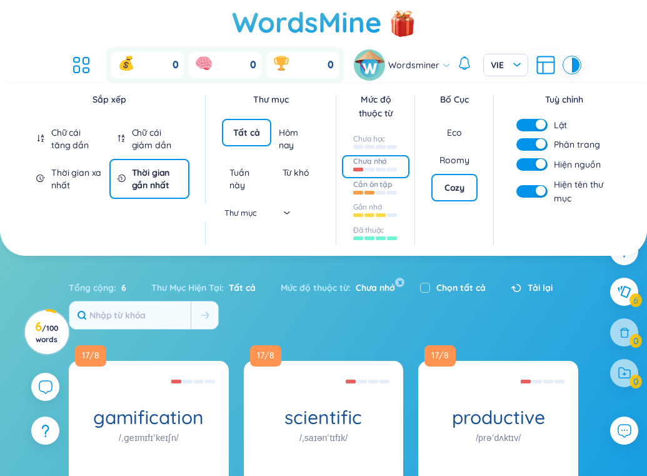
click at [387, 186] on div "Cần ôn tập" at bounding box center [372, 184] width 39 height 10
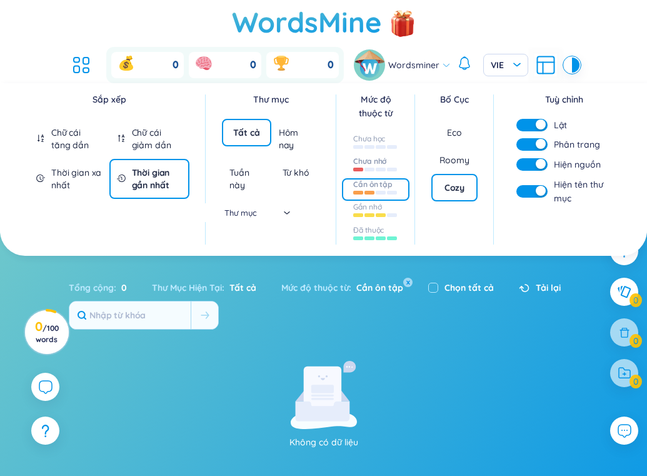
click at [380, 159] on div "Chưa nhớ" at bounding box center [369, 161] width 33 height 10
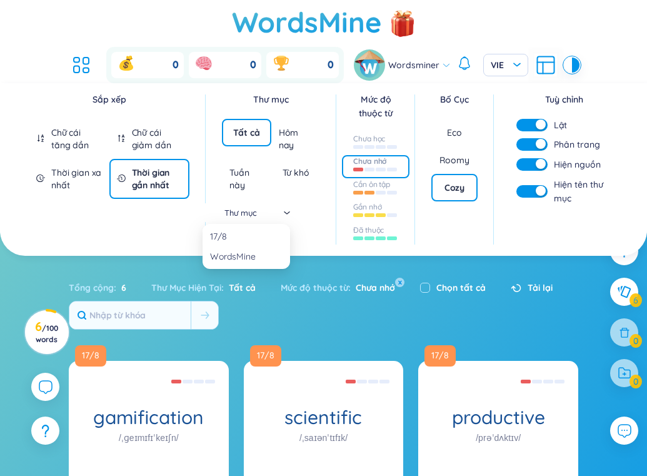
click at [286, 212] on div "Thư mục" at bounding box center [245, 212] width 87 height 19
click at [267, 236] on div "17/8" at bounding box center [246, 236] width 72 height 14
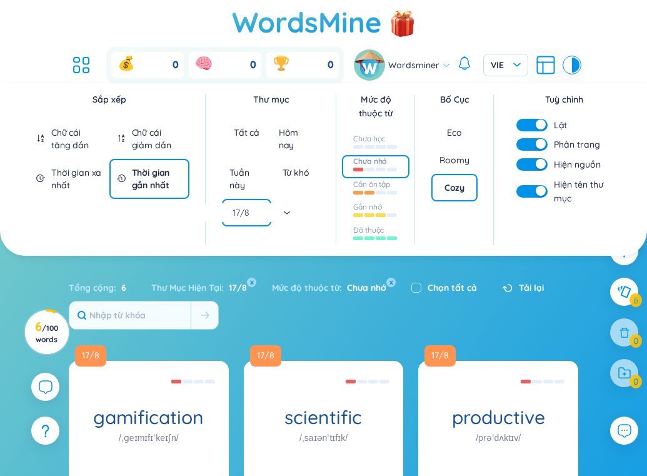
click at [437, 69] on span "Wordsminer" at bounding box center [413, 65] width 51 height 14
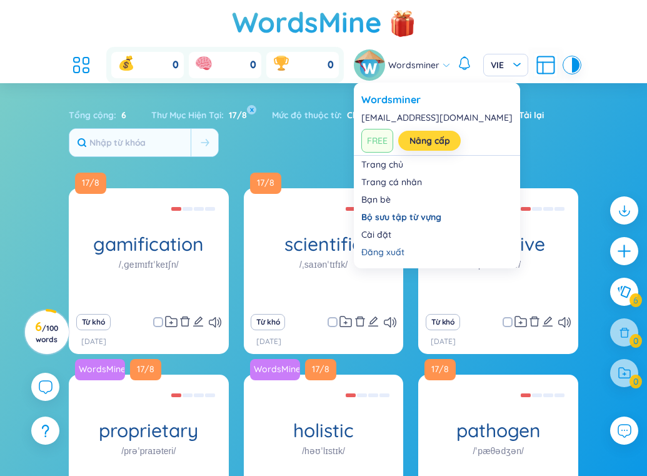
click at [426, 145] on link "Nâng cấp" at bounding box center [429, 141] width 41 height 14
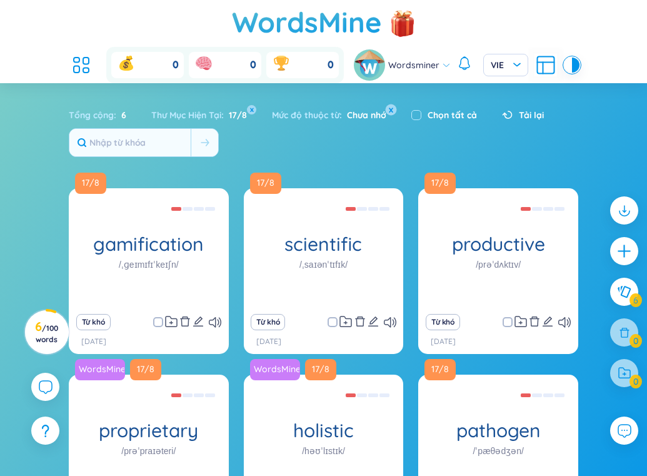
click at [392, 107] on button "x" at bounding box center [391, 109] width 11 height 11
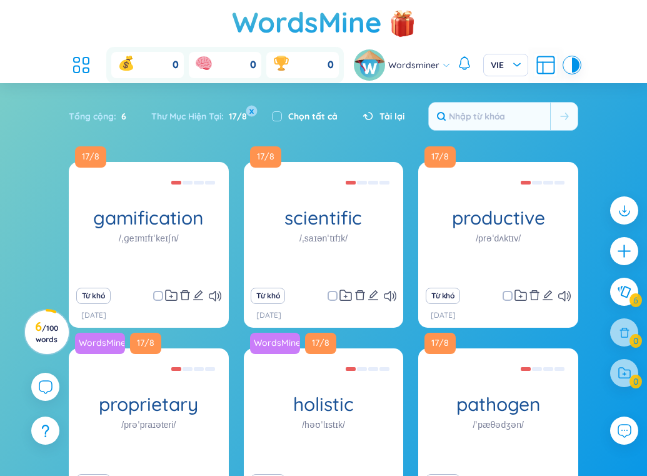
click at [247, 109] on button "x" at bounding box center [251, 110] width 11 height 11
click at [246, 121] on span "Tất cả" at bounding box center [240, 116] width 32 height 11
click at [236, 111] on span "Tất cả" at bounding box center [240, 116] width 32 height 11
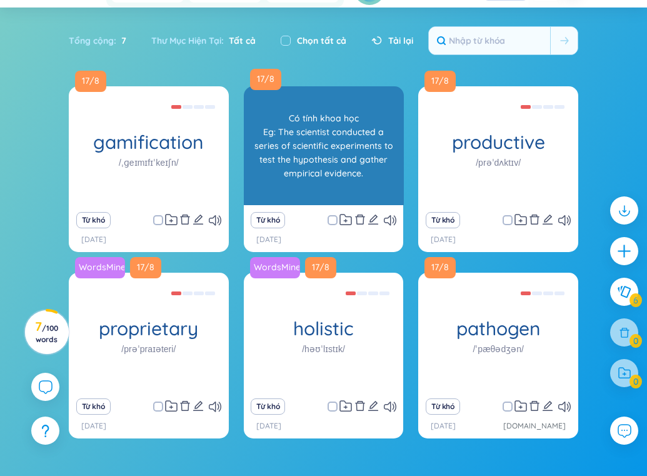
scroll to position [89, 0]
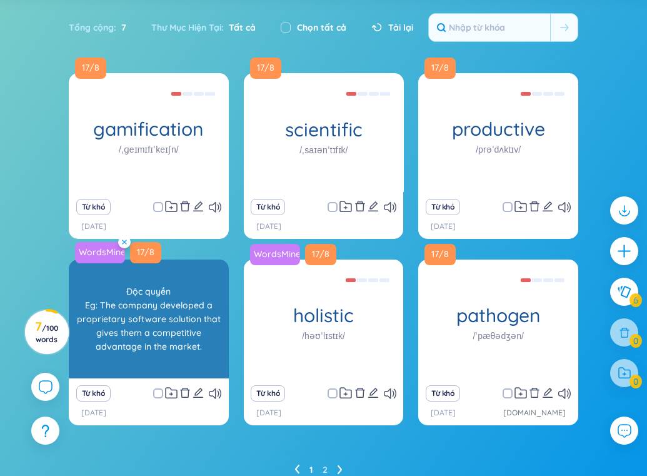
click at [124, 241] on icon at bounding box center [124, 241] width 4 height 4
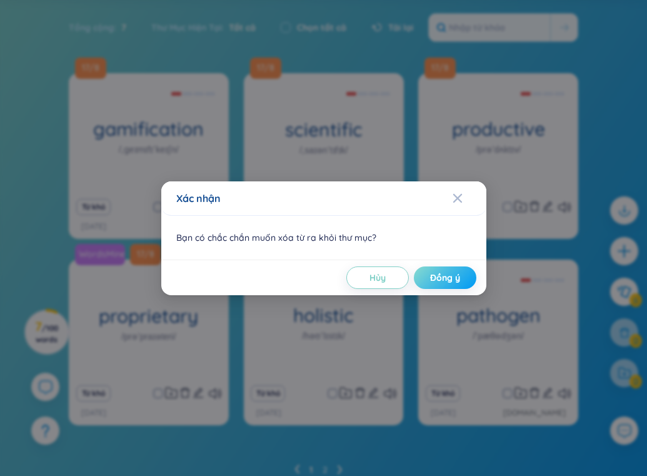
click at [454, 278] on span "Đồng ý" at bounding box center [445, 277] width 30 height 12
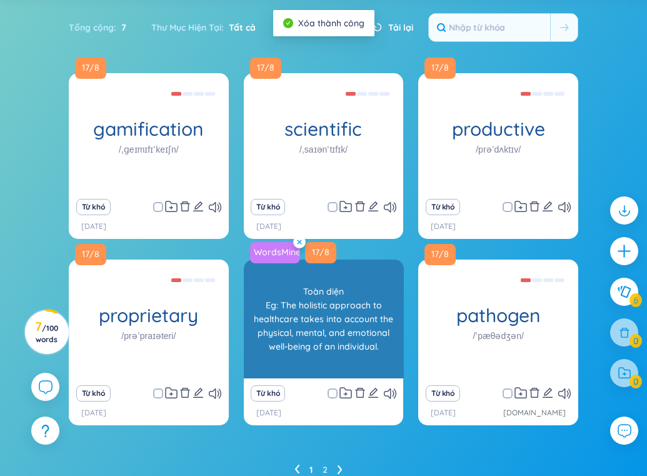
click at [299, 245] on span at bounding box center [299, 242] width 12 height 12
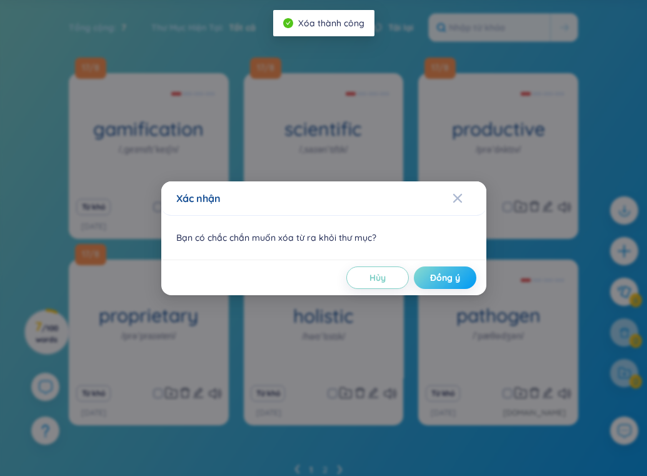
click at [466, 278] on button "Đồng ý" at bounding box center [445, 277] width 62 height 22
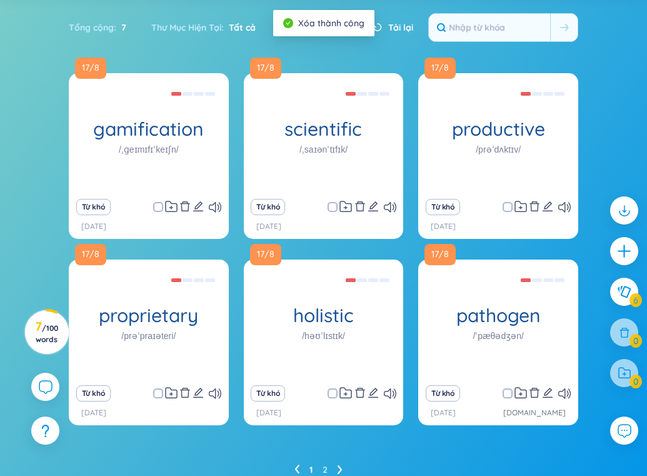
click at [629, 381] on div at bounding box center [624, 373] width 28 height 28
click at [625, 386] on div at bounding box center [624, 373] width 28 height 28
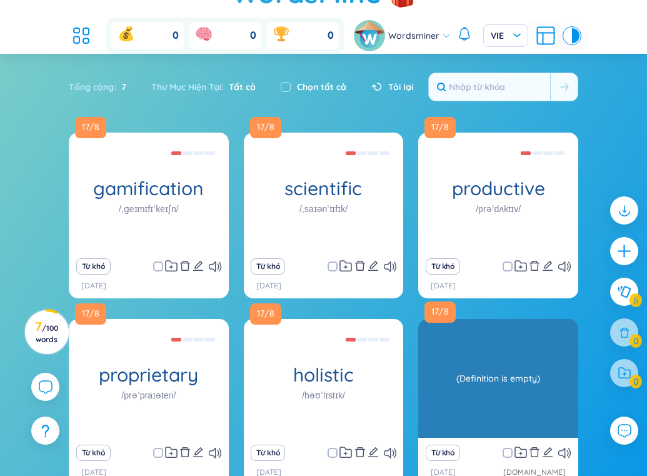
scroll to position [29, 0]
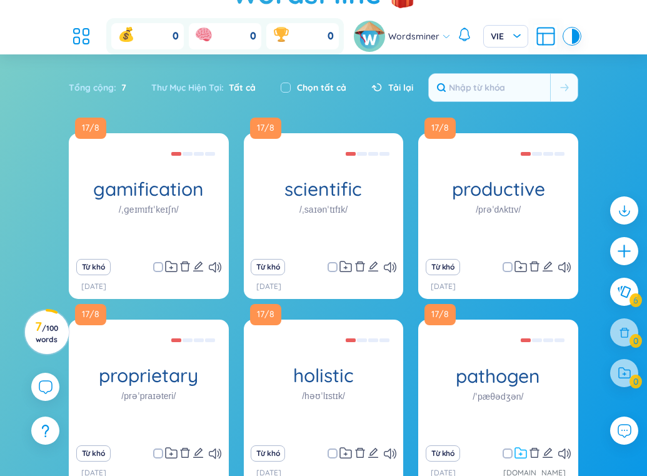
click at [525, 451] on icon at bounding box center [520, 453] width 12 height 12
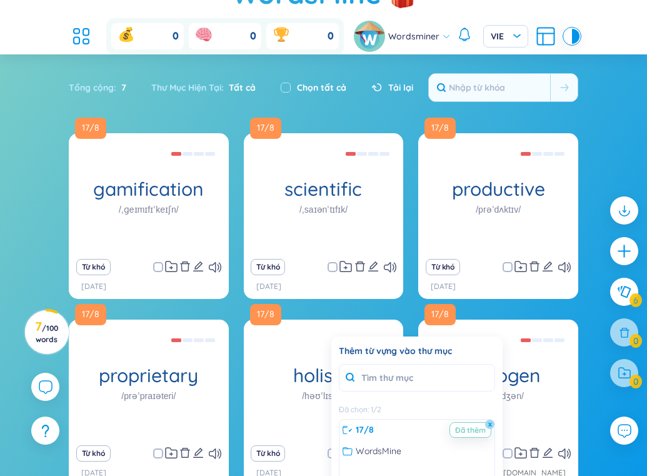
click at [584, 341] on div "17/8 gamification /ˌɡeɪmɪfɪˈkeɪʃn/ Trò chơi hóa Eg: The fitness app uses gamifi…" at bounding box center [323, 336] width 634 height 406
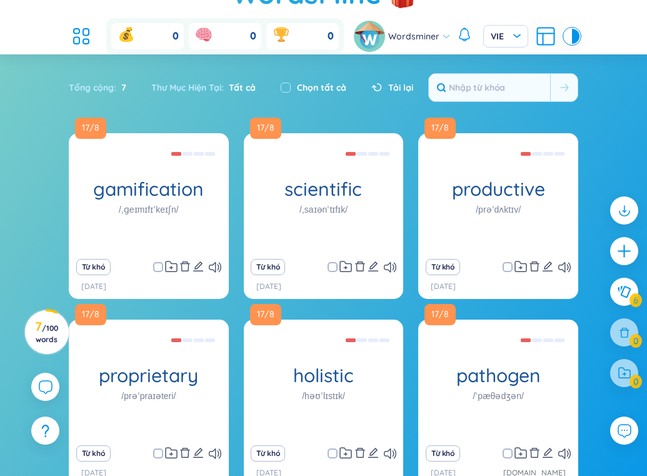
click at [229, 85] on span "Tất cả" at bounding box center [240, 87] width 32 height 11
click at [251, 85] on span "Tất cả" at bounding box center [240, 87] width 32 height 11
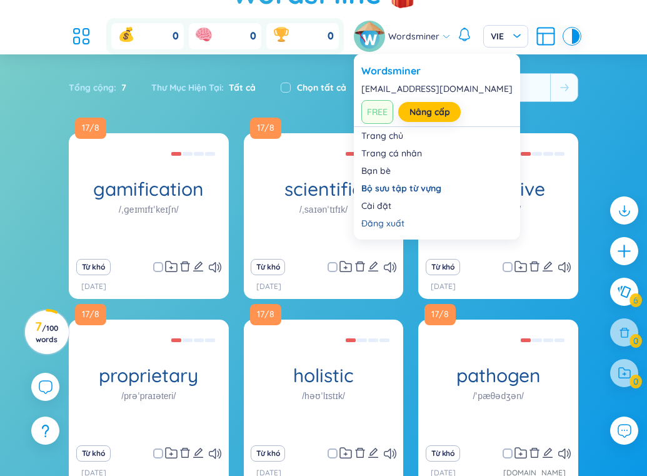
click at [449, 34] on icon at bounding box center [446, 36] width 9 height 9
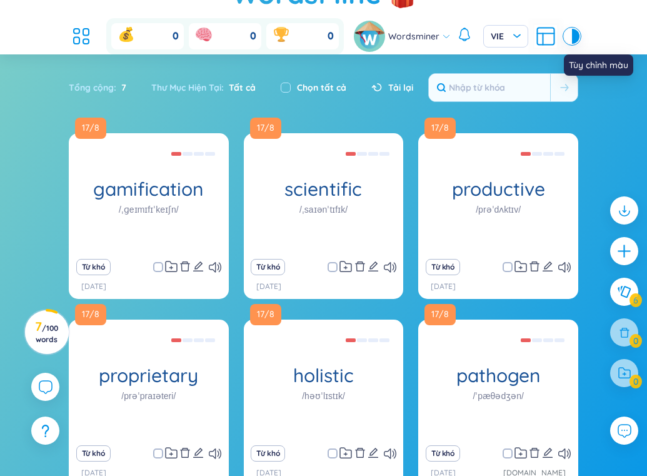
click at [578, 39] on div at bounding box center [571, 36] width 15 height 15
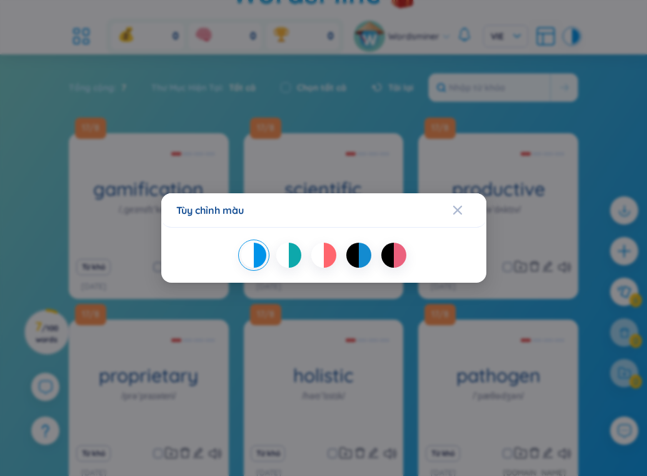
click at [374, 247] on div at bounding box center [323, 254] width 295 height 25
click at [371, 247] on div at bounding box center [323, 254] width 295 height 25
click at [367, 251] on div at bounding box center [365, 254] width 12 height 25
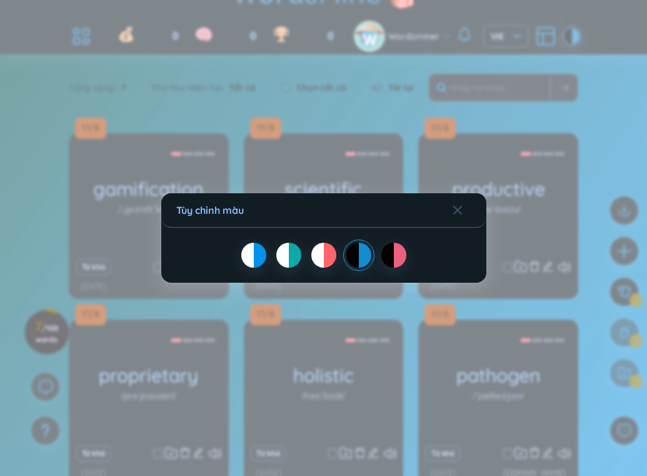
click at [396, 258] on div at bounding box center [400, 254] width 12 height 25
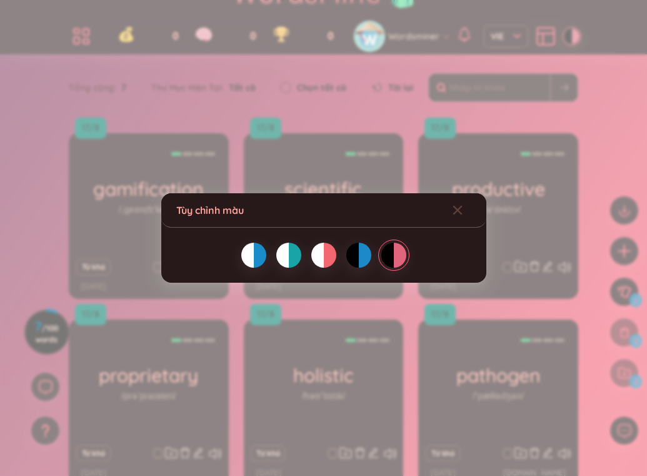
click at [282, 263] on div at bounding box center [282, 254] width 12 height 25
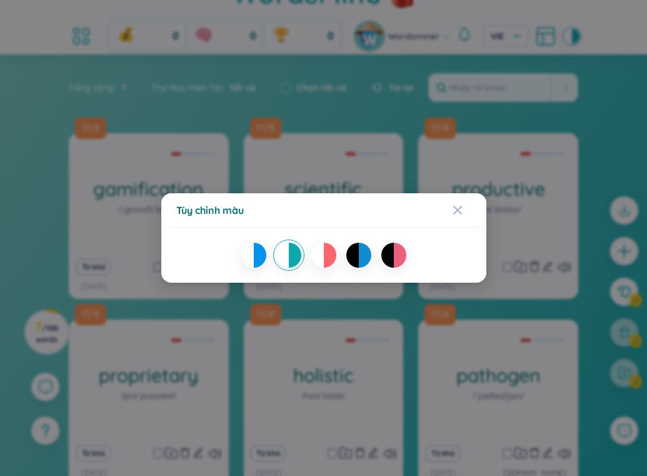
click at [394, 258] on div at bounding box center [400, 254] width 12 height 25
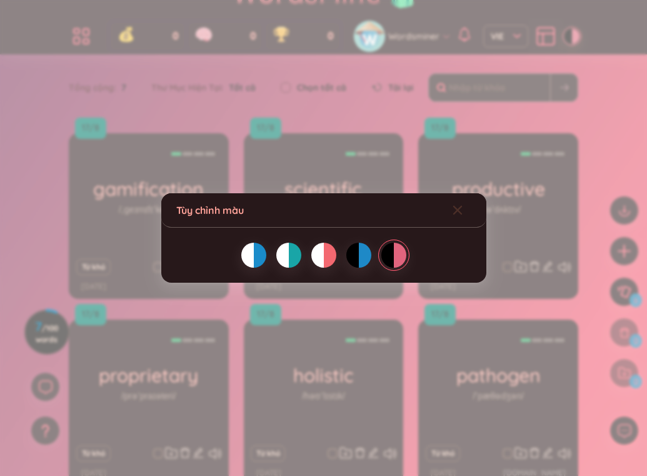
click at [462, 207] on span "Close" at bounding box center [469, 210] width 34 height 34
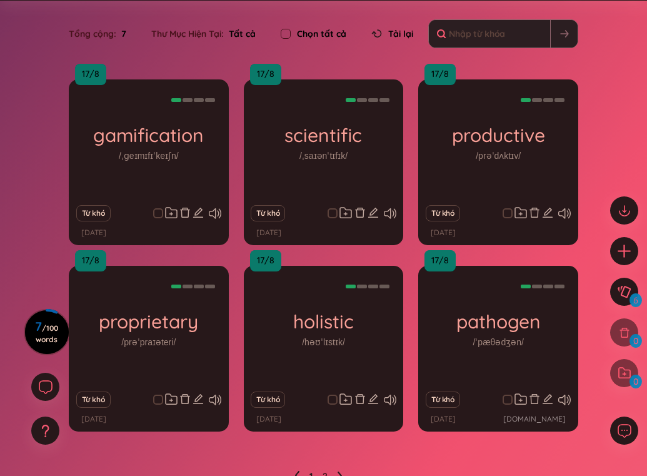
scroll to position [0, 0]
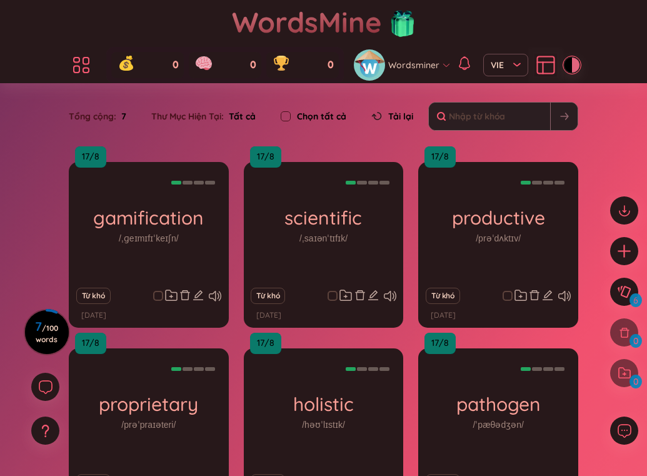
click at [576, 69] on div at bounding box center [575, 64] width 7 height 15
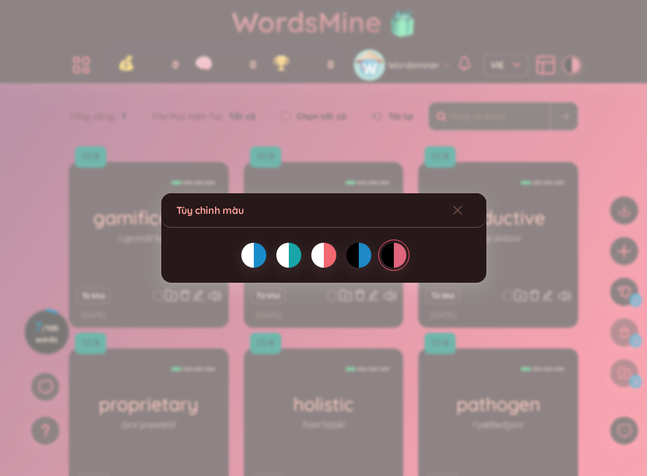
click at [359, 265] on div at bounding box center [365, 254] width 12 height 25
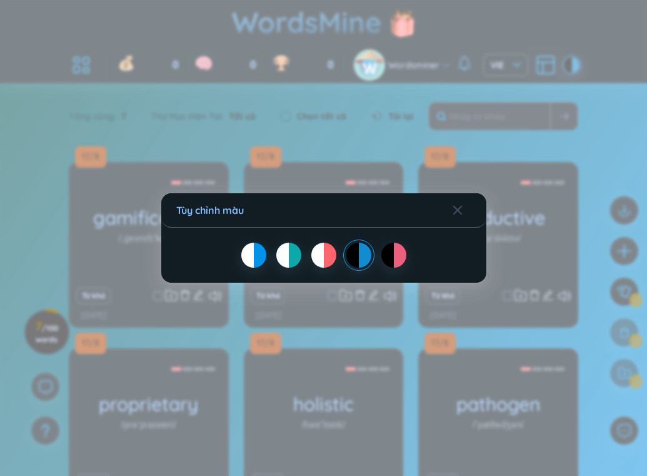
click at [471, 142] on div "Tùy chỉnh màu" at bounding box center [323, 238] width 647 height 476
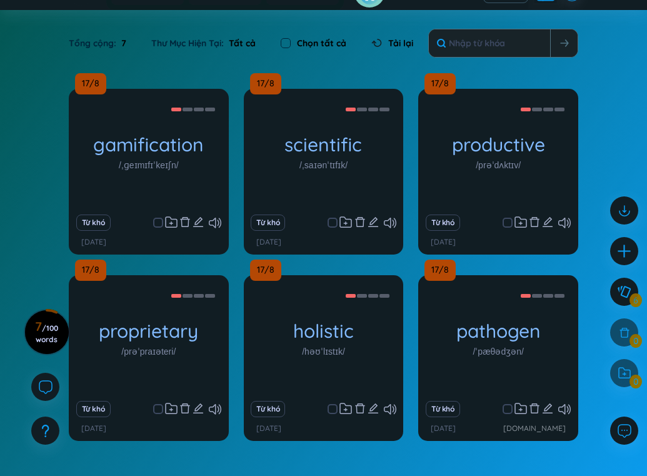
scroll to position [75, 0]
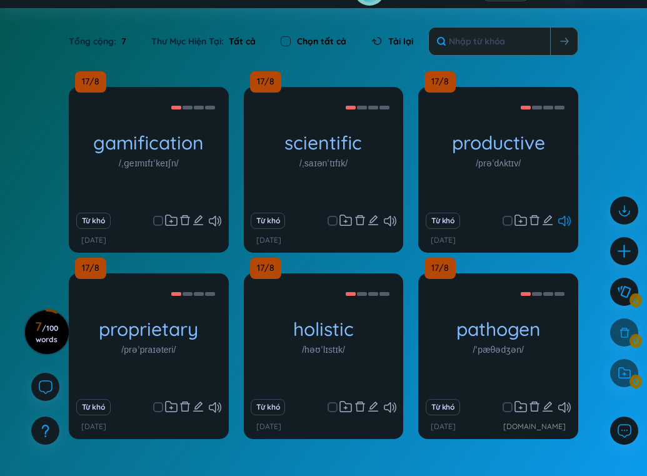
click at [565, 218] on icon at bounding box center [564, 221] width 12 height 11
click at [507, 221] on span at bounding box center [507, 221] width 10 height 10
click at [509, 221] on input "checkbox" at bounding box center [514, 221] width 10 height 10
click at [628, 372] on icon at bounding box center [624, 372] width 14 height 13
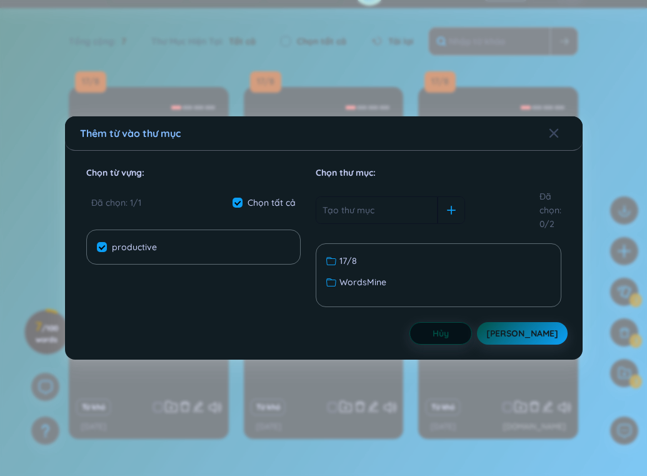
click at [470, 339] on button "Hủy" at bounding box center [440, 333] width 62 height 22
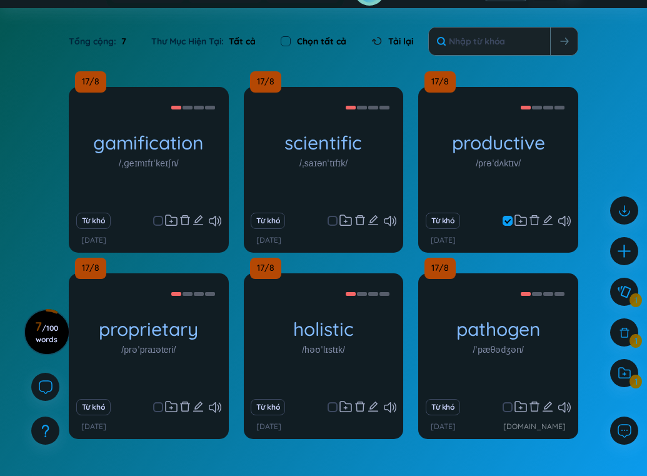
click at [506, 221] on span at bounding box center [507, 221] width 10 height 10
click at [509, 221] on input "checkbox" at bounding box center [514, 221] width 10 height 10
click at [506, 228] on div "Từ khó" at bounding box center [497, 220] width 147 height 17
click at [506, 227] on label at bounding box center [507, 221] width 10 height 14
click at [509, 226] on input "checkbox" at bounding box center [514, 221] width 10 height 10
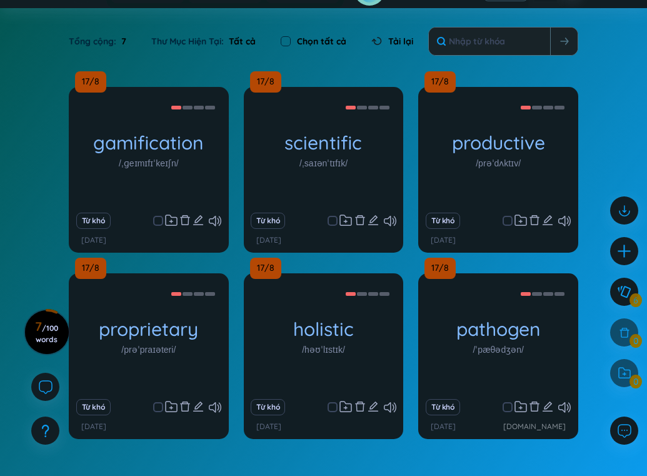
checkbox input "true"
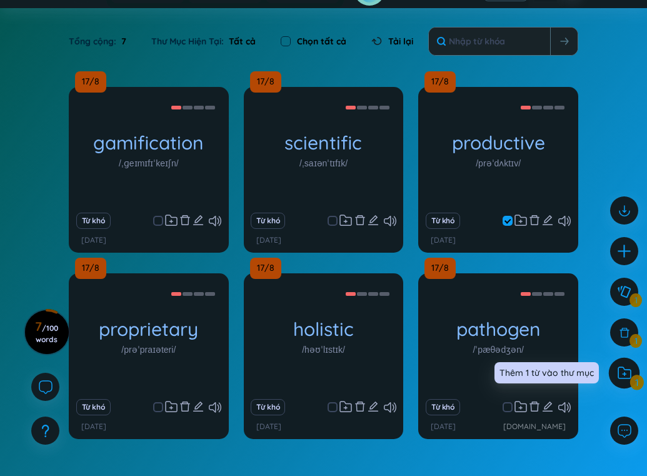
click at [625, 382] on div at bounding box center [624, 372] width 31 height 31
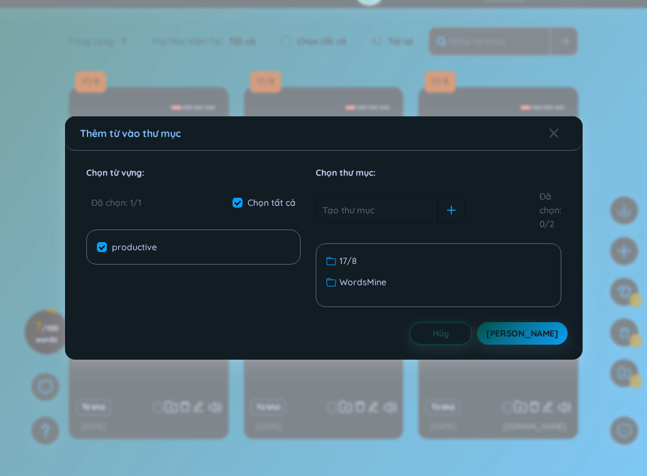
click at [102, 247] on input "productive" at bounding box center [102, 247] width 10 height 10
checkbox input "false"
click at [102, 247] on input "productive" at bounding box center [102, 247] width 10 height 10
checkbox input "true"
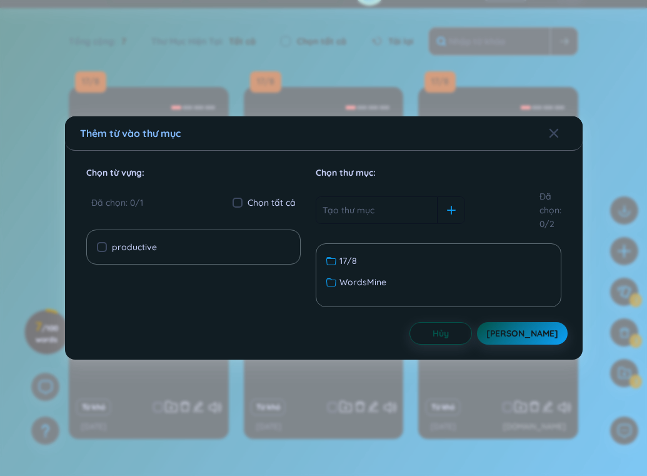
checkbox input "true"
click at [352, 265] on span "17/8" at bounding box center [347, 261] width 17 height 14
click at [516, 329] on button "Lưu" at bounding box center [522, 333] width 91 height 22
checkbox input "false"
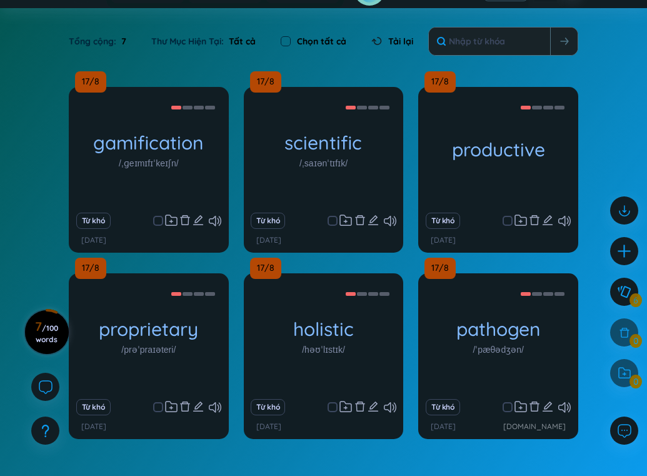
click at [44, 332] on h3 "7 / 100 words" at bounding box center [46, 332] width 28 height 22
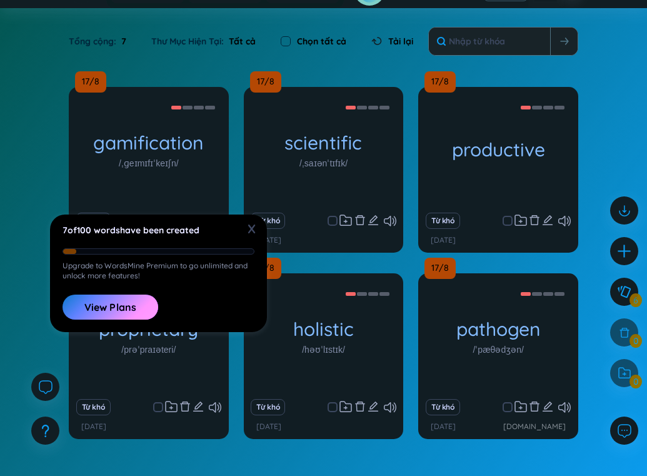
click at [397, 62] on section "Sắp xếp Chữ cái tăng dần Chữ cái giảm dần Thời gian xa nhất Thời gian gần nhất …" at bounding box center [323, 263] width 647 height 510
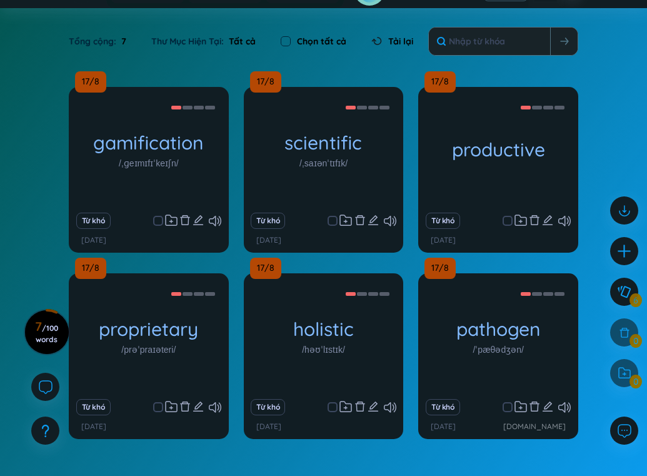
click at [397, 44] on span "Tải lại" at bounding box center [400, 41] width 25 height 14
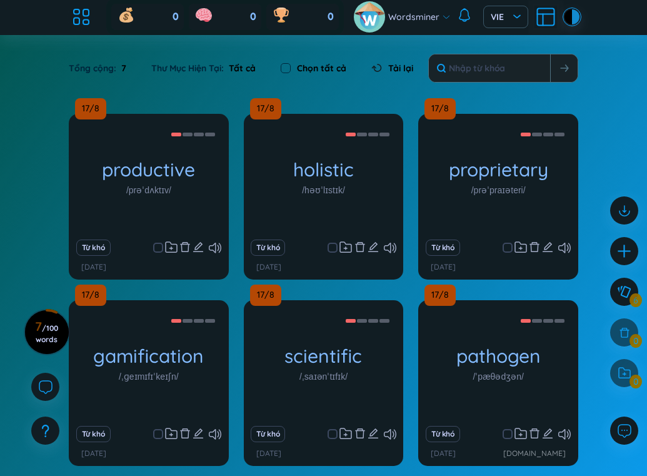
scroll to position [2, 0]
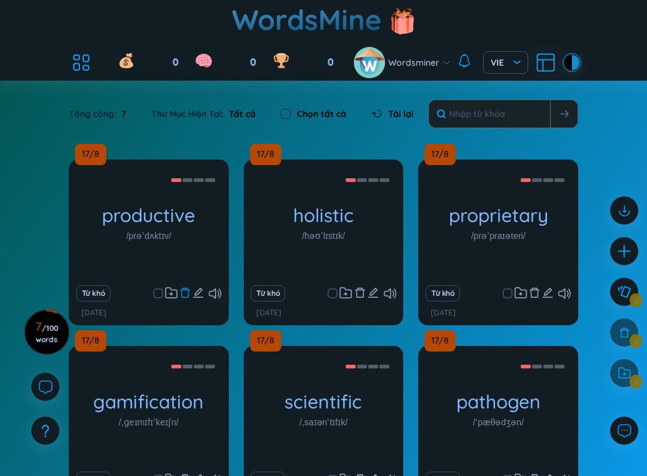
click at [185, 295] on icon "delete" at bounding box center [184, 292] width 11 height 11
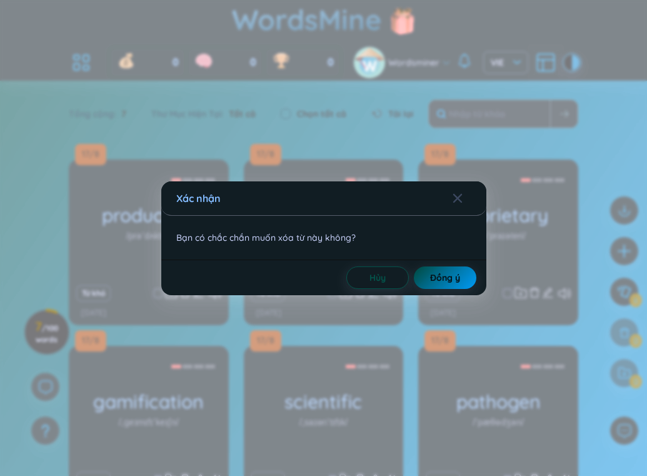
click at [456, 277] on span "Đồng ý" at bounding box center [445, 277] width 30 height 12
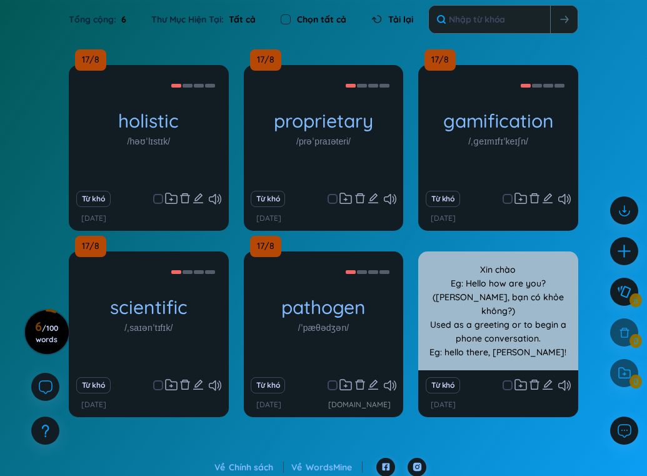
scroll to position [103, 0]
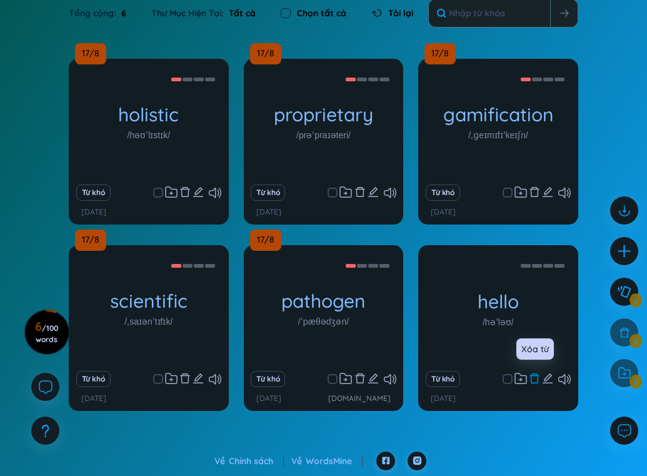
click at [539, 378] on icon "delete" at bounding box center [534, 377] width 11 height 11
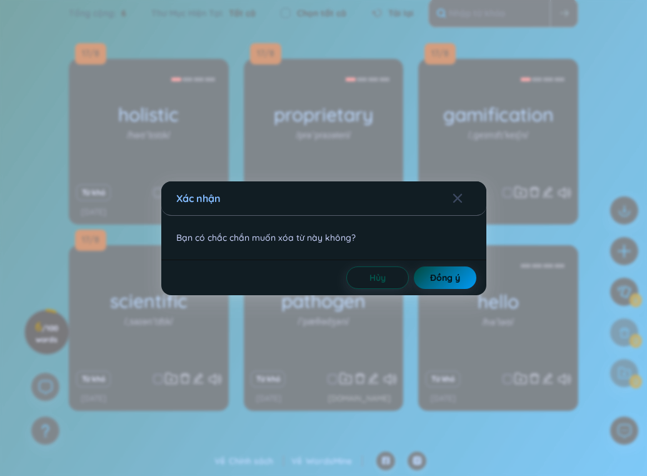
click at [449, 282] on span "Đồng ý" at bounding box center [445, 277] width 30 height 12
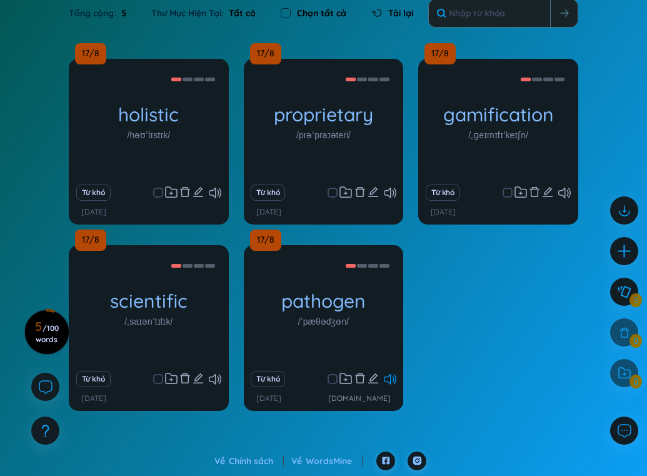
click at [389, 382] on icon at bounding box center [390, 379] width 12 height 11
